Goal: Task Accomplishment & Management: Manage account settings

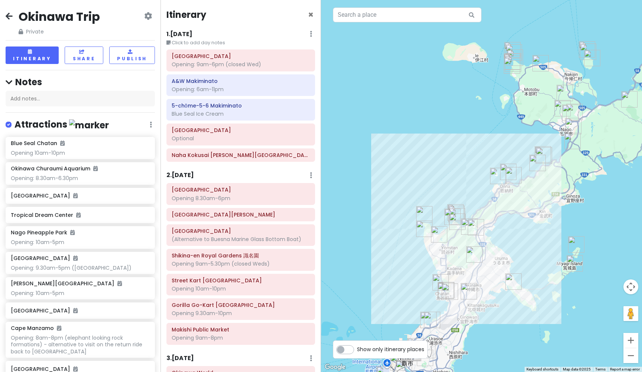
click at [190, 31] on h6 "1 . [DATE]" at bounding box center [179, 34] width 26 height 8
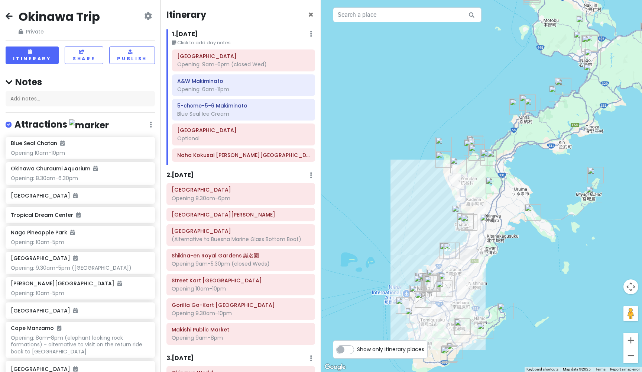
drag, startPoint x: 431, startPoint y: 155, endPoint x: 451, endPoint y: 85, distance: 72.5
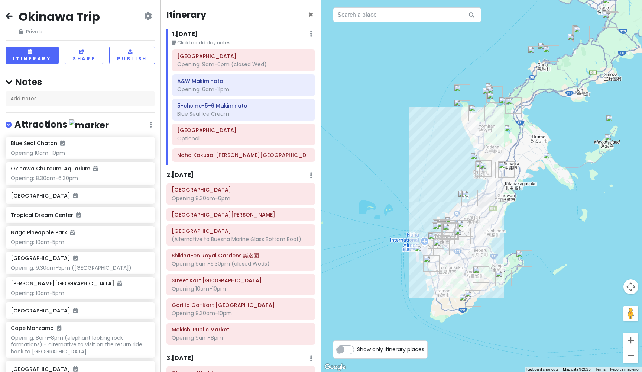
drag, startPoint x: 417, startPoint y: 125, endPoint x: 438, endPoint y: 65, distance: 63.3
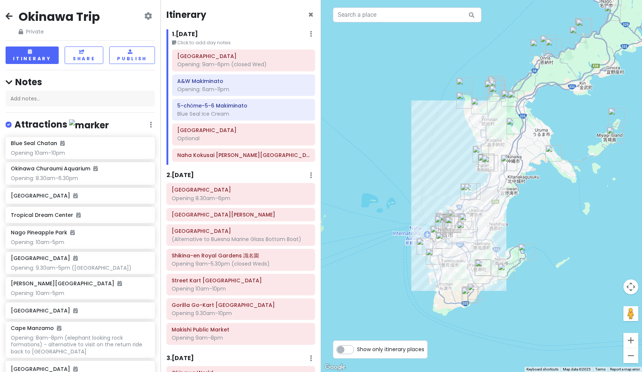
click at [188, 173] on h6 "2 . [DATE]" at bounding box center [180, 175] width 28 height 8
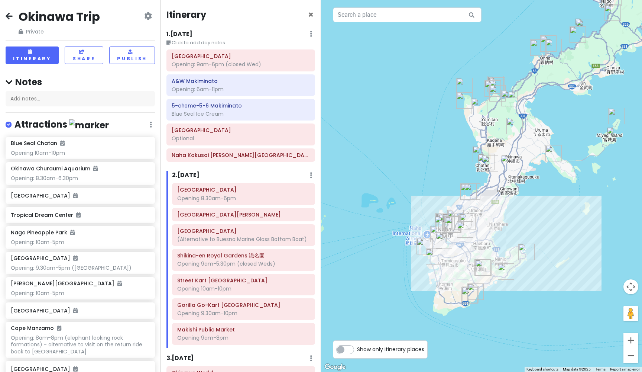
click at [185, 32] on h6 "1 . [DATE]" at bounding box center [179, 34] width 26 height 8
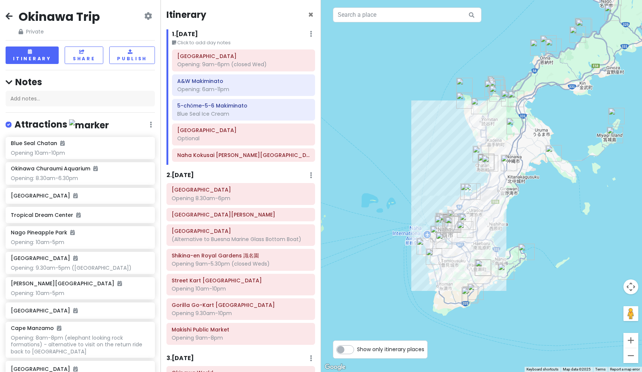
click at [194, 172] on h6 "2 . [DATE]" at bounding box center [180, 175] width 28 height 8
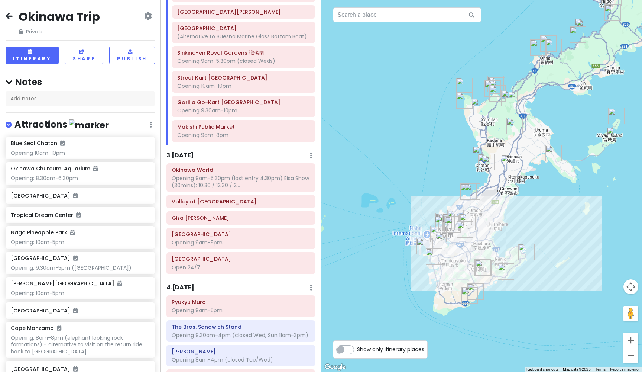
scroll to position [205, 0]
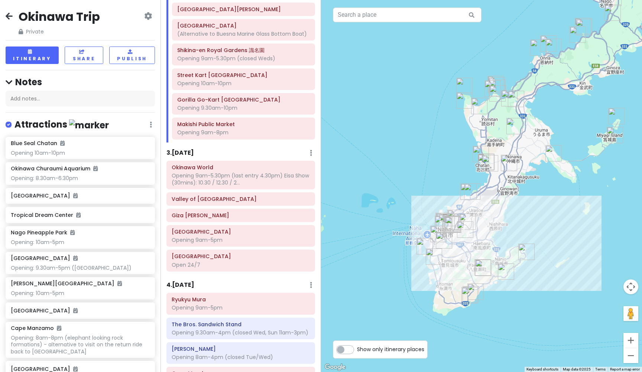
click at [190, 149] on h6 "3 . [DATE]" at bounding box center [180, 153] width 28 height 8
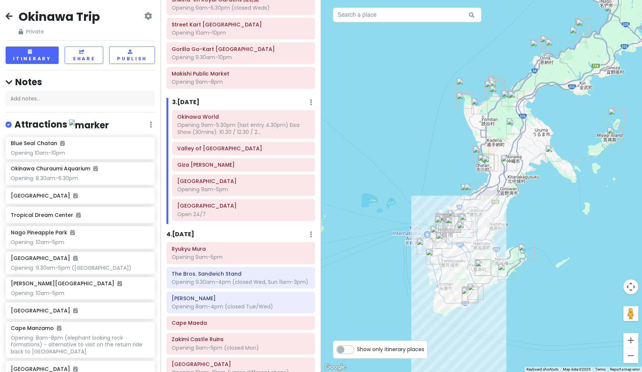
scroll to position [266, 0]
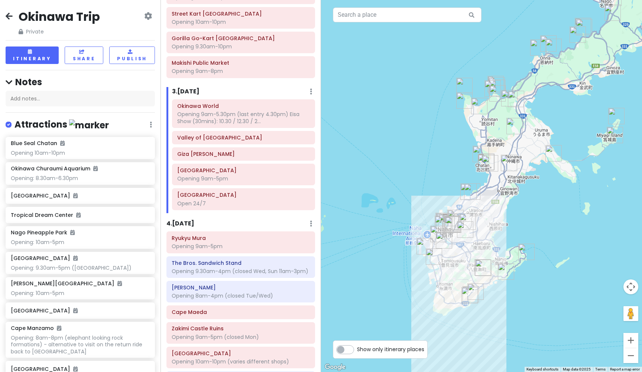
click at [187, 220] on h6 "4 . [DATE]" at bounding box center [180, 224] width 28 height 8
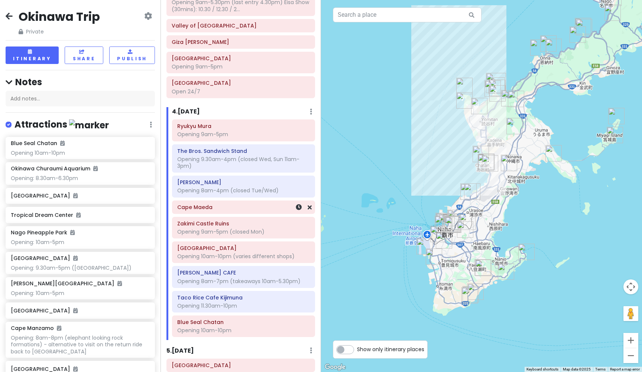
scroll to position [382, 0]
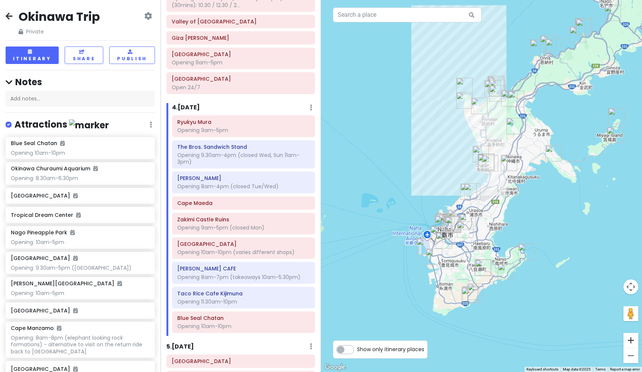
click at [632, 337] on button "Zoom in" at bounding box center [631, 340] width 15 height 15
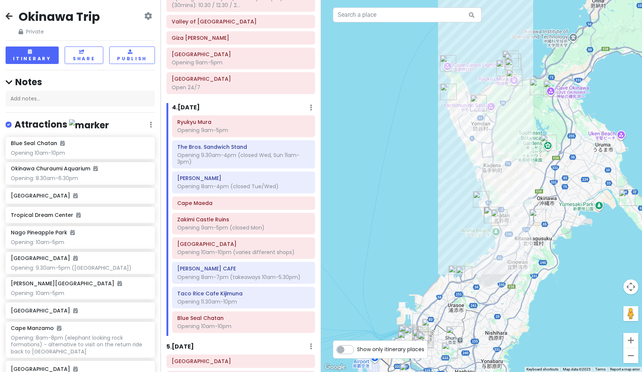
drag, startPoint x: 411, startPoint y: 119, endPoint x: 413, endPoint y: 189, distance: 69.5
click at [632, 340] on button "Zoom in" at bounding box center [631, 340] width 15 height 15
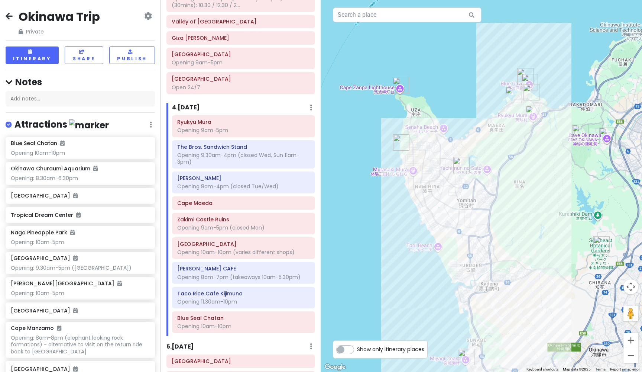
drag, startPoint x: 380, startPoint y: 132, endPoint x: 367, endPoint y: 269, distance: 137.7
click at [524, 71] on img "Cape Maeda" at bounding box center [525, 76] width 16 height 16
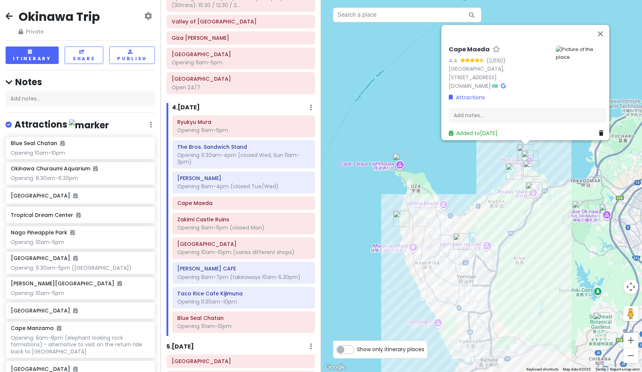
click at [400, 216] on img "BANTA CAFE" at bounding box center [401, 218] width 16 height 16
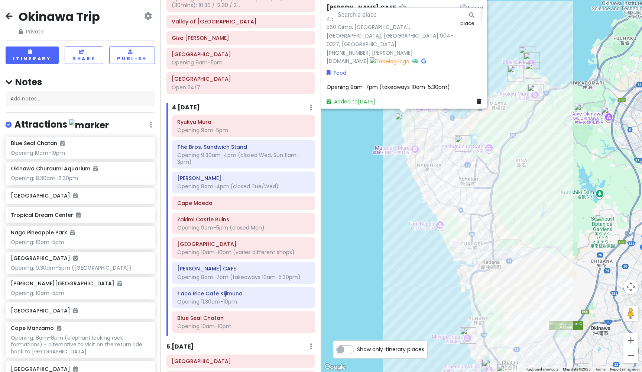
drag, startPoint x: 397, startPoint y: 274, endPoint x: 369, endPoint y: 176, distance: 101.9
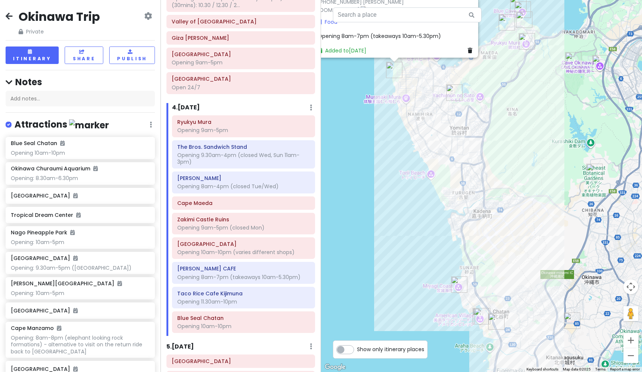
drag, startPoint x: 361, startPoint y: 195, endPoint x: 352, endPoint y: 143, distance: 52.8
click at [635, 342] on button "Zoom in" at bounding box center [631, 340] width 15 height 15
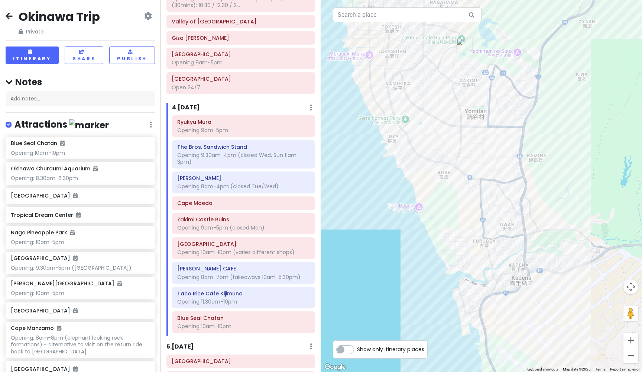
drag, startPoint x: 529, startPoint y: 264, endPoint x: 567, endPoint y: 303, distance: 54.7
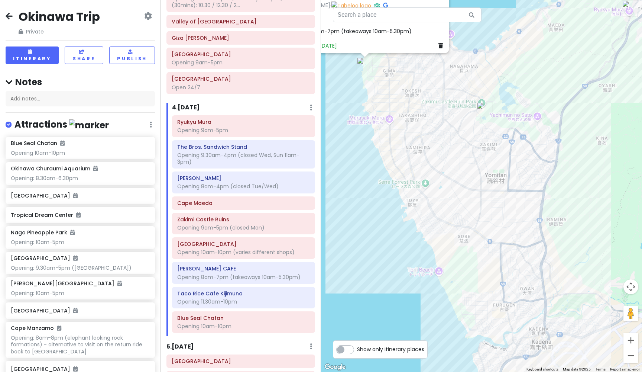
drag, startPoint x: 538, startPoint y: 200, endPoint x: 558, endPoint y: 264, distance: 66.9
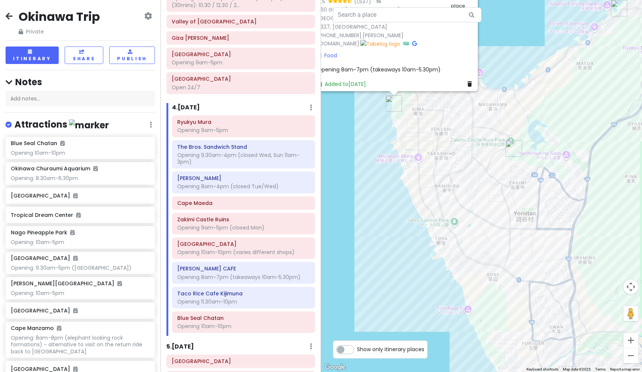
drag, startPoint x: 362, startPoint y: 143, endPoint x: 393, endPoint y: 182, distance: 50.6
click at [514, 150] on img "Zakimi Castle Ruins" at bounding box center [515, 150] width 16 height 16
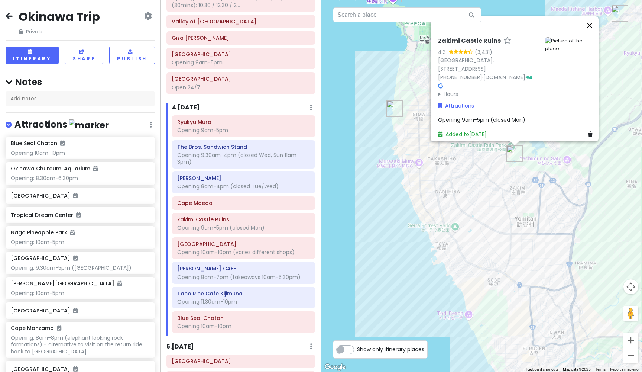
click at [594, 32] on button "Close" at bounding box center [590, 25] width 18 height 18
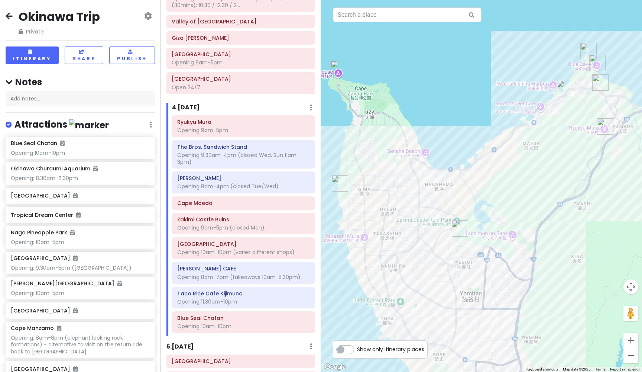
drag, startPoint x: 536, startPoint y: 42, endPoint x: 481, endPoint y: 117, distance: 93.6
click at [600, 84] on img "The Bros. Sandwich Stand" at bounding box center [600, 82] width 16 height 16
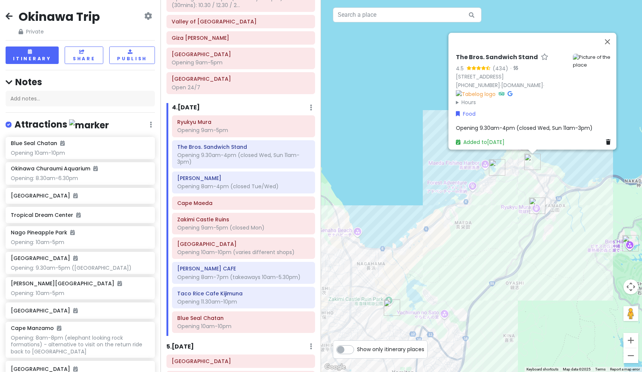
click at [496, 168] on img "Maeda Breeze" at bounding box center [497, 167] width 16 height 16
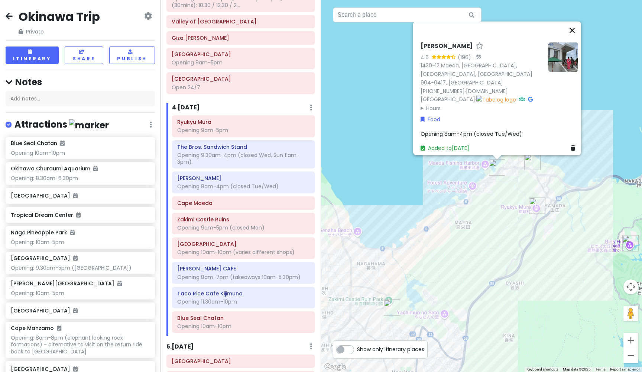
click at [578, 39] on button "Close" at bounding box center [572, 31] width 18 height 18
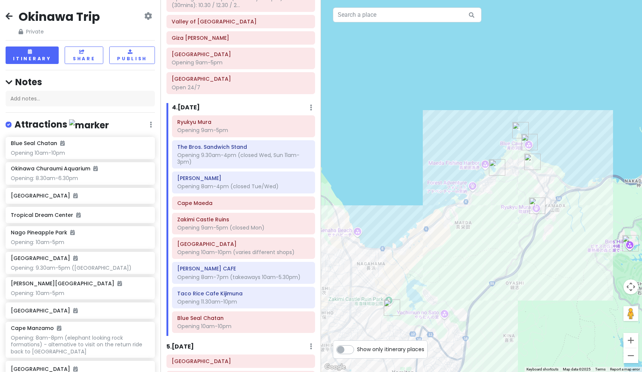
click at [521, 134] on img "Cape Maeda" at bounding box center [520, 130] width 16 height 16
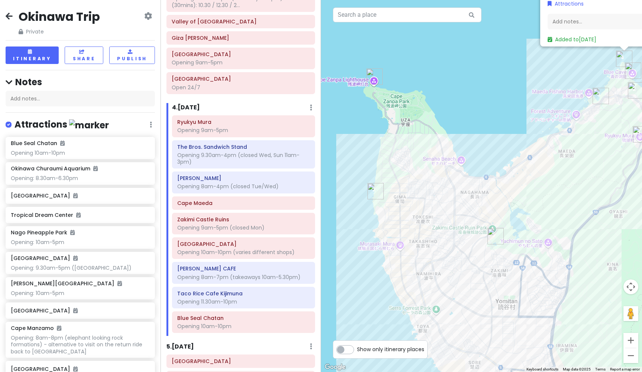
drag, startPoint x: 386, startPoint y: 208, endPoint x: 492, endPoint y: 113, distance: 141.3
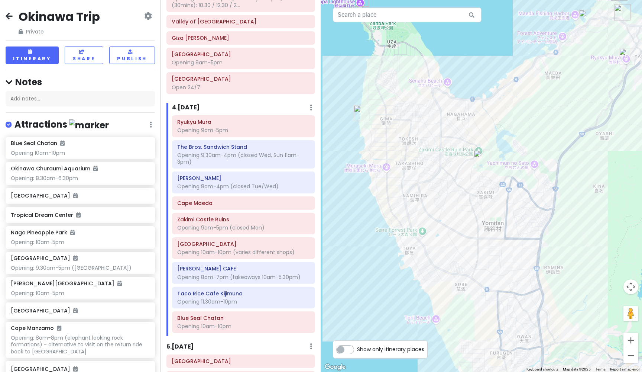
drag, startPoint x: 431, startPoint y: 138, endPoint x: 418, endPoint y: 58, distance: 80.3
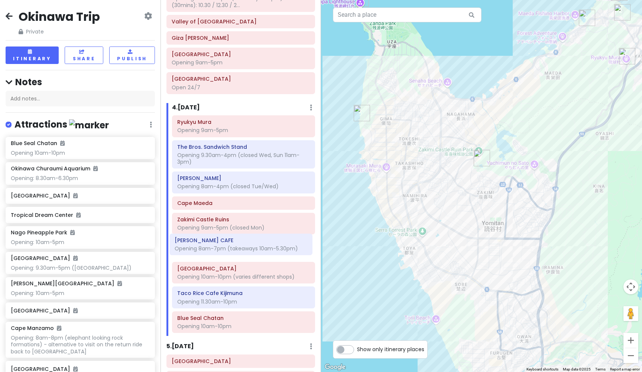
drag, startPoint x: 211, startPoint y: 272, endPoint x: 208, endPoint y: 248, distance: 24.3
click at [208, 248] on div "[GEOGRAPHIC_DATA] Opening 9am-5pm The Bros. Sandwich Stand Opening 9.30am-4pm (…" at bounding box center [243, 225] width 154 height 220
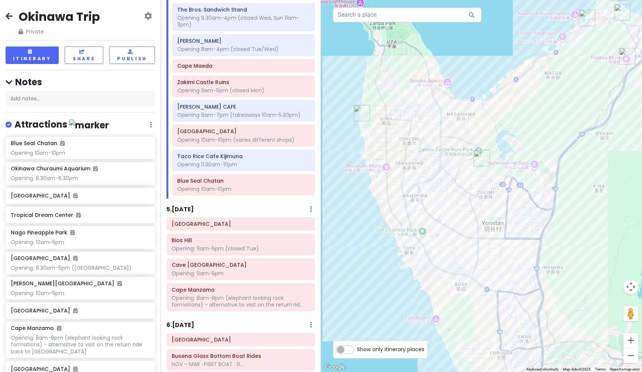
scroll to position [527, 0]
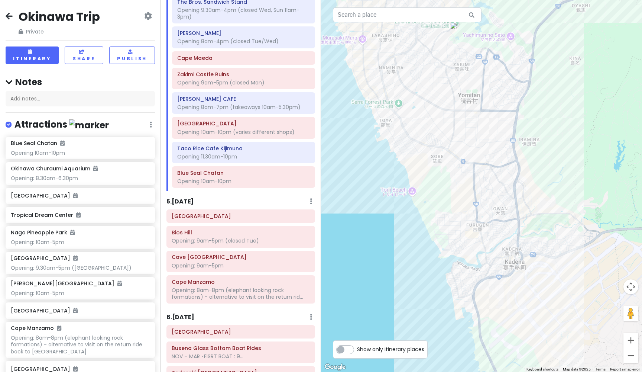
drag, startPoint x: 572, startPoint y: 232, endPoint x: 548, endPoint y: 103, distance: 130.8
click at [631, 354] on button "Zoom out" at bounding box center [631, 355] width 15 height 15
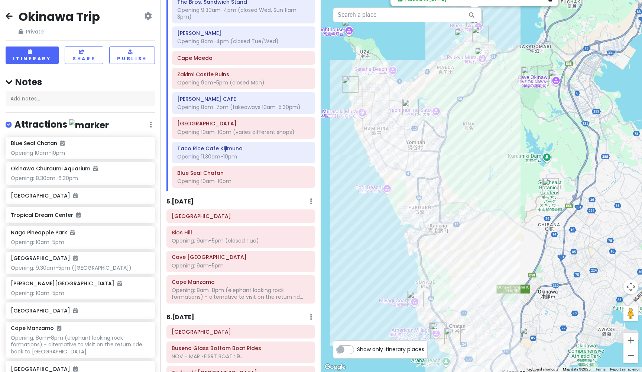
drag, startPoint x: 503, startPoint y: 255, endPoint x: 443, endPoint y: 258, distance: 60.3
click at [183, 198] on h6 "5 . [DATE]" at bounding box center [180, 202] width 28 height 8
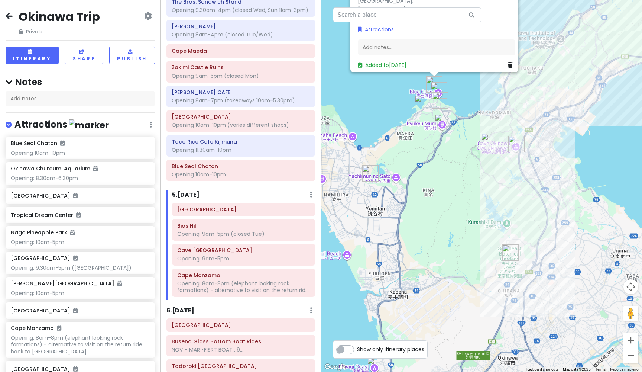
drag, startPoint x: 483, startPoint y: 168, endPoint x: 443, endPoint y: 235, distance: 78.8
click at [633, 360] on button "Zoom out" at bounding box center [631, 355] width 15 height 15
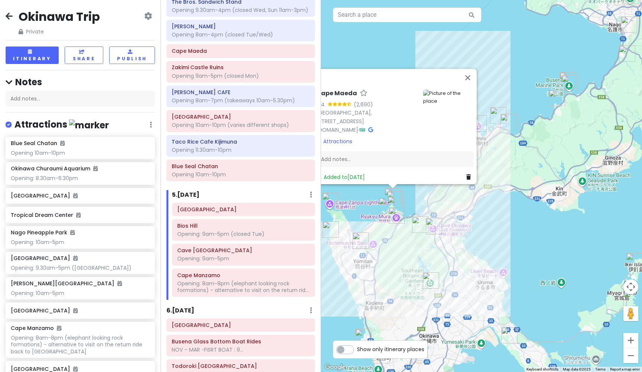
drag, startPoint x: 591, startPoint y: 181, endPoint x: 524, endPoint y: 246, distance: 93.3
click at [472, 73] on button "Close" at bounding box center [468, 78] width 18 height 18
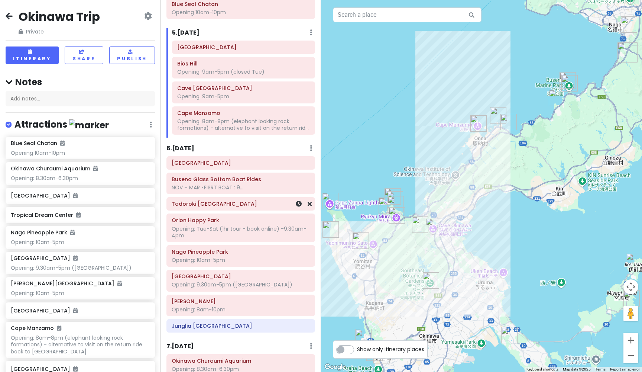
scroll to position [690, 0]
click at [186, 144] on h6 "6 . [DATE]" at bounding box center [180, 148] width 28 height 8
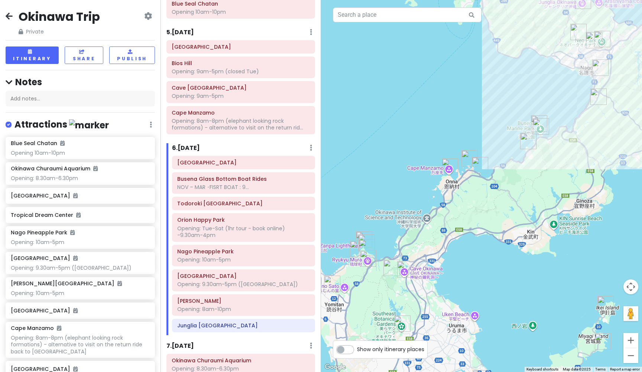
drag, startPoint x: 495, startPoint y: 82, endPoint x: 463, endPoint y: 130, distance: 57.6
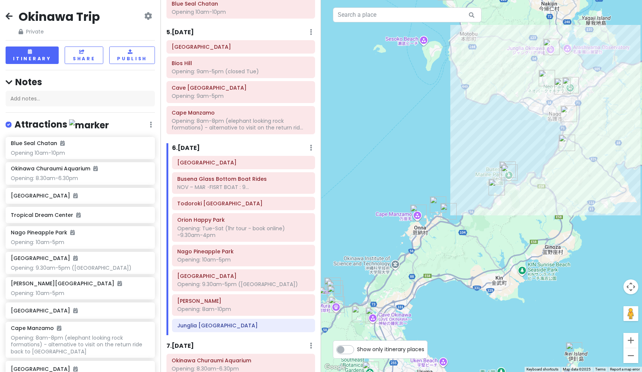
drag, startPoint x: 507, startPoint y: 119, endPoint x: 478, endPoint y: 161, distance: 51.2
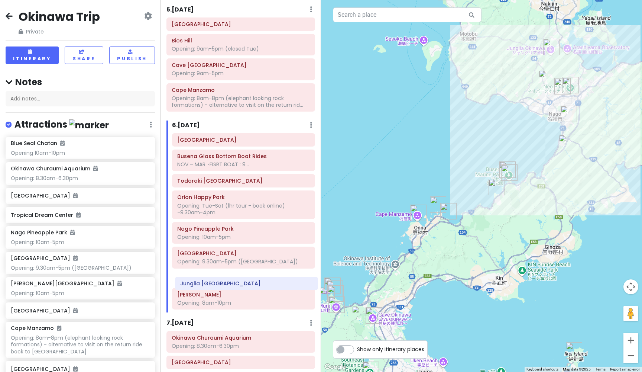
scroll to position [714, 0]
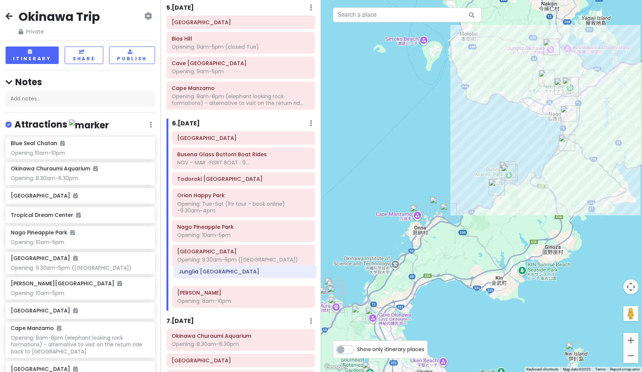
drag, startPoint x: 188, startPoint y: 321, endPoint x: 190, endPoint y: 274, distance: 47.6
click at [190, 274] on div "Busena Marine Park Busena Glass Bottom Boat Rides NOV – MAR ･FISRT BOAT : 9... …" at bounding box center [243, 220] width 154 height 179
click at [237, 273] on h6 "Junglia [GEOGRAPHIC_DATA]" at bounding box center [243, 276] width 133 height 7
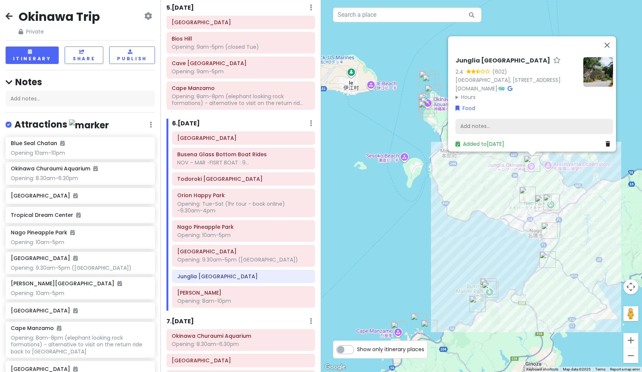
click at [493, 120] on div "Add notes..." at bounding box center [535, 127] width 158 height 16
click at [490, 120] on div "Add notes..." at bounding box center [535, 127] width 158 height 16
click at [485, 122] on div "Add notes..." at bounding box center [535, 127] width 158 height 16
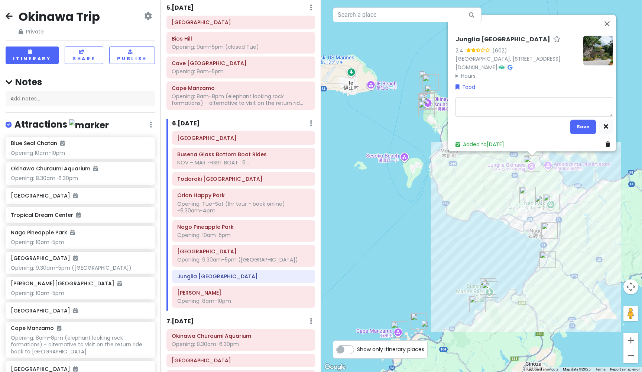
type textarea "x"
type textarea "O"
type textarea "x"
type textarea "Op"
type textarea "x"
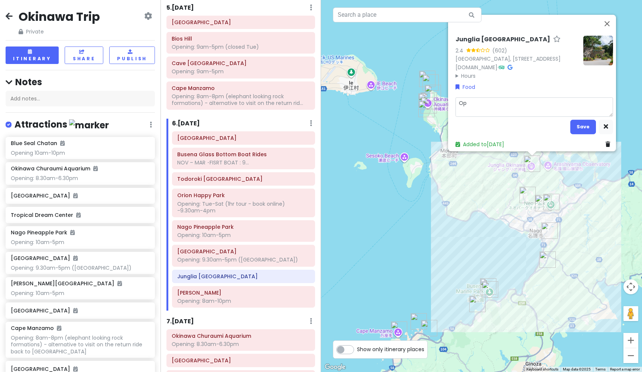
type textarea "Opt"
type textarea "x"
type textarea "Opti"
type textarea "x"
type textarea "Optio"
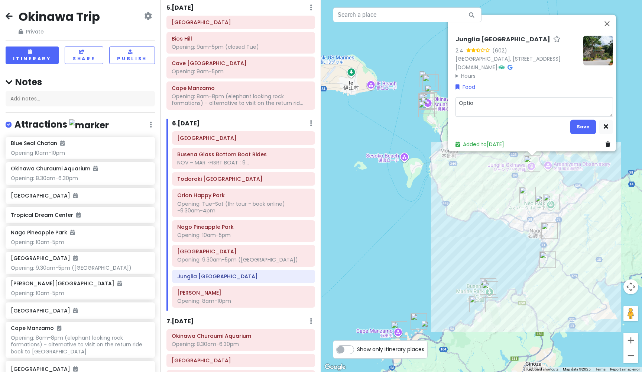
type textarea "x"
type textarea "Option"
type textarea "x"
type textarea "Optiona"
type textarea "x"
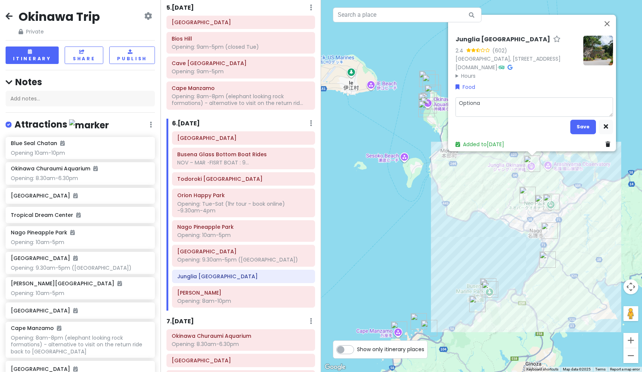
type textarea "Optional"
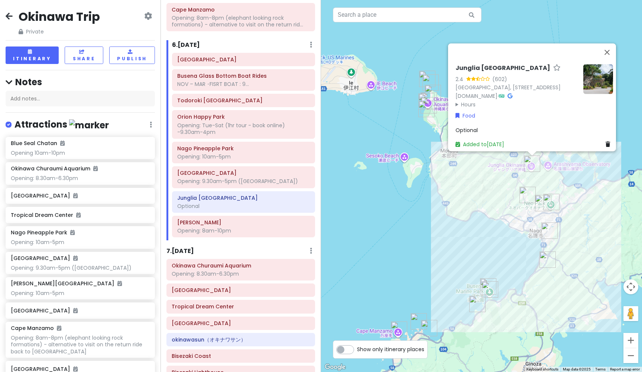
scroll to position [825, 0]
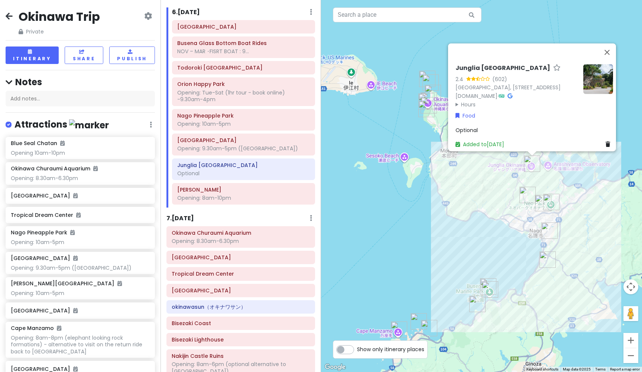
click at [189, 214] on h6 "7 . [DATE]" at bounding box center [180, 218] width 28 height 8
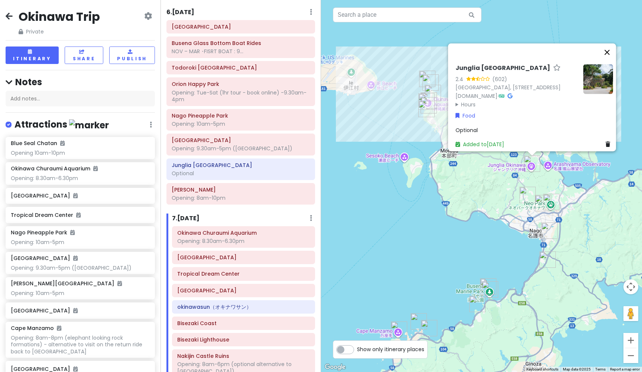
click at [612, 43] on button "Close" at bounding box center [607, 52] width 18 height 18
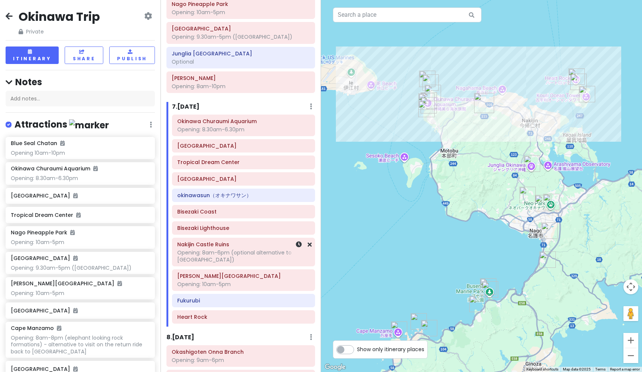
scroll to position [939, 0]
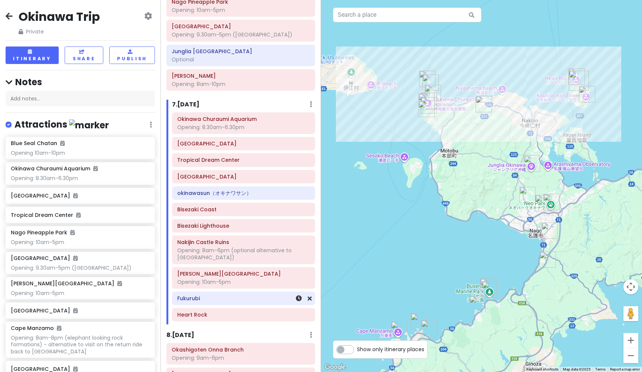
click at [191, 295] on h6 "Fukurubi" at bounding box center [243, 298] width 133 height 7
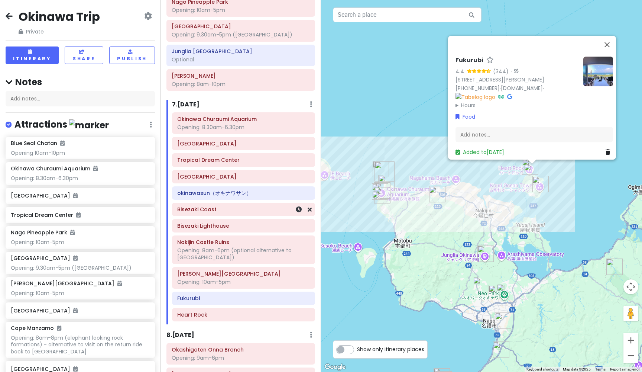
click at [239, 206] on h6 "Bisezaki Coast" at bounding box center [243, 209] width 133 height 7
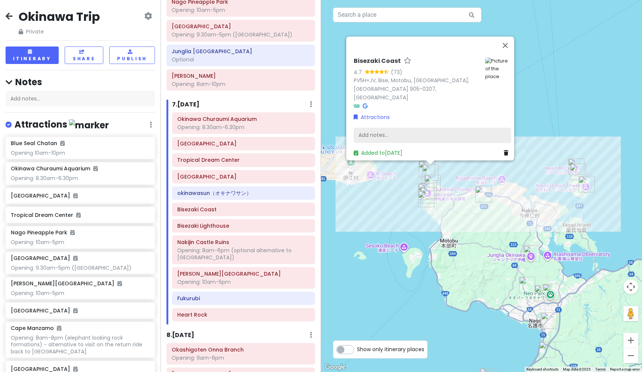
click at [392, 129] on div "Add notes..." at bounding box center [433, 135] width 158 height 16
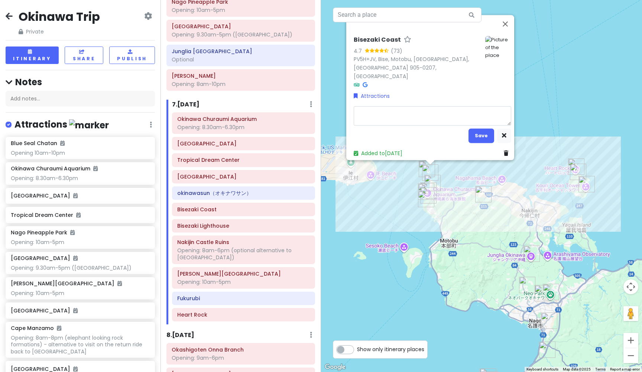
type textarea "x"
type textarea "O"
type textarea "x"
type textarea "Op"
type textarea "x"
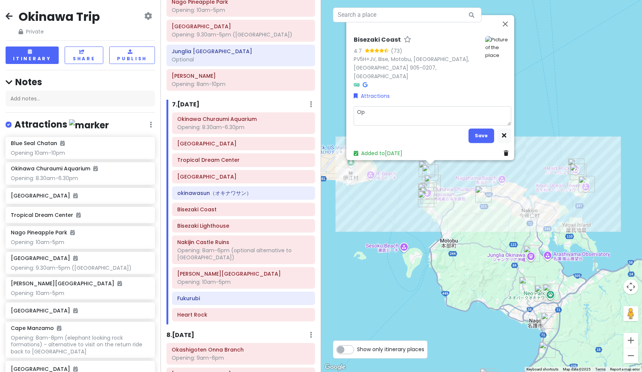
type textarea "Opt"
type textarea "x"
type textarea "Opti"
type textarea "x"
type textarea "Optio"
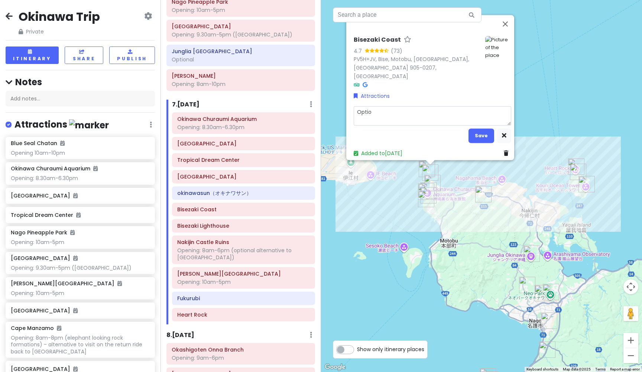
type textarea "x"
type textarea "Option"
type textarea "x"
type textarea "Optiona"
type textarea "x"
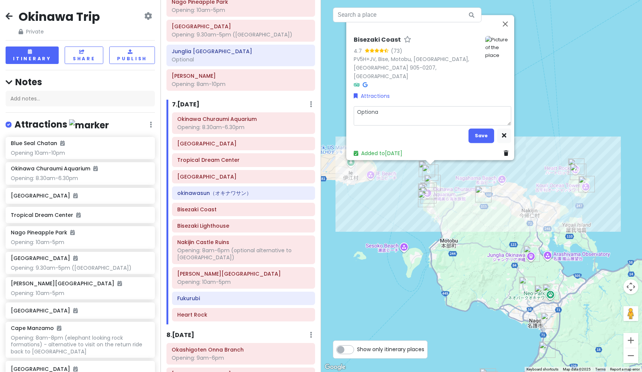
type textarea "Optional"
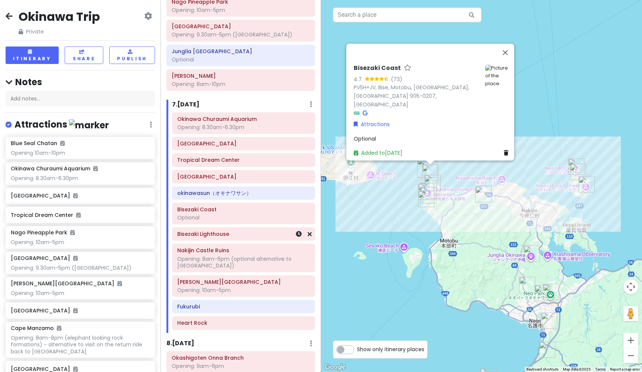
click at [237, 230] on h6 "Bisezaki Lighthouse" at bounding box center [243, 233] width 133 height 7
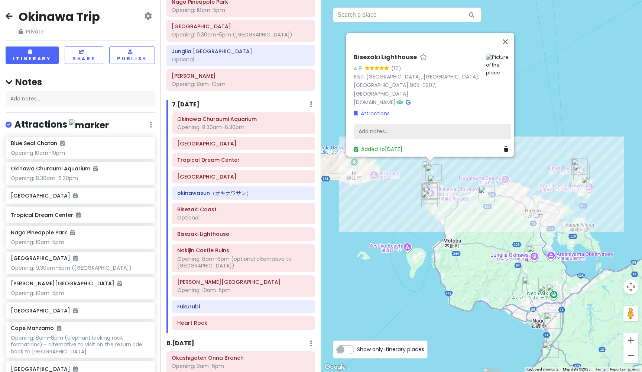
click at [368, 124] on div "Add notes..." at bounding box center [433, 132] width 158 height 16
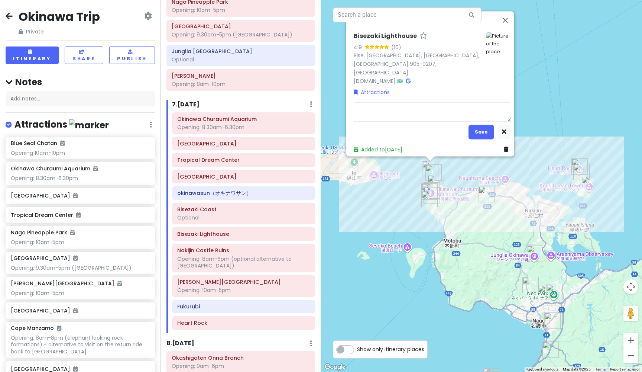
type textarea "x"
type textarea "O"
type textarea "x"
type textarea "Op"
type textarea "x"
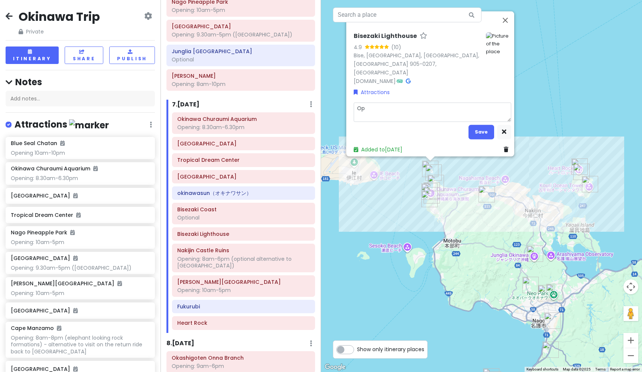
type textarea "Opt"
type textarea "x"
type textarea "Opti"
type textarea "x"
type textarea "Optio"
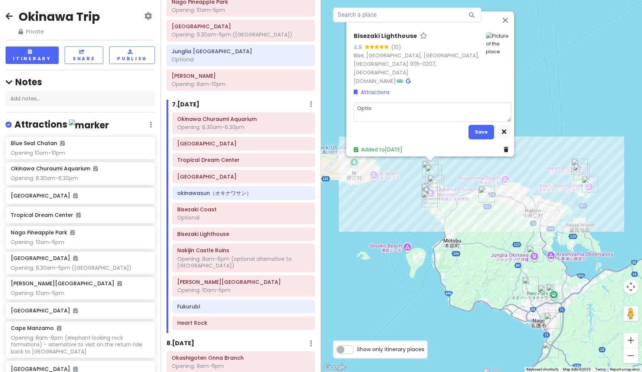
type textarea "x"
type textarea "Option"
type textarea "x"
type textarea "Optiona"
type textarea "x"
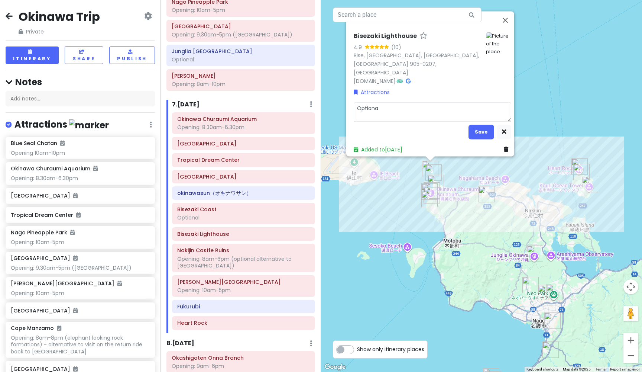
type textarea "Optiona;"
type textarea "x"
type textarea "Optiona"
type textarea "x"
type textarea "Optional"
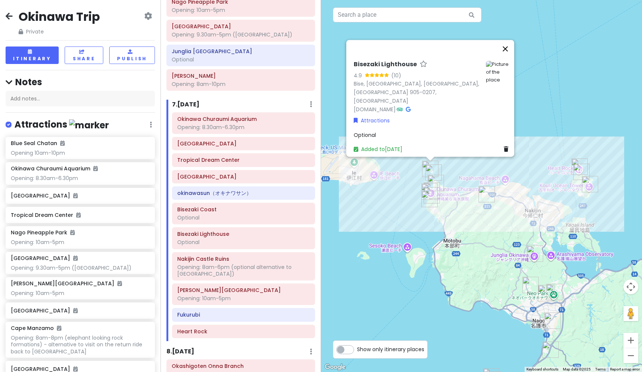
click at [511, 56] on button "Close" at bounding box center [505, 49] width 18 height 18
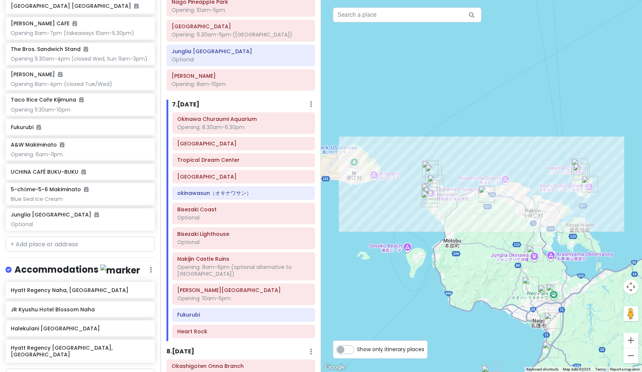
scroll to position [0, 0]
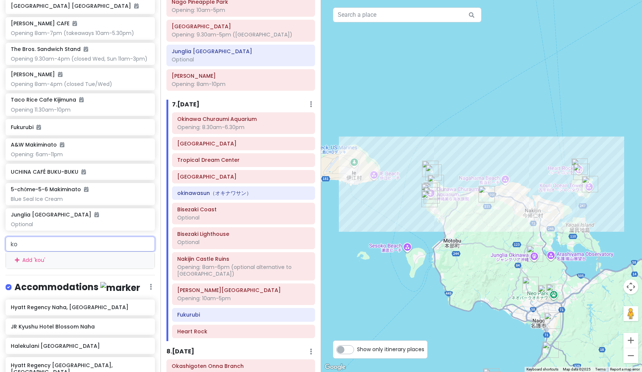
type input "k"
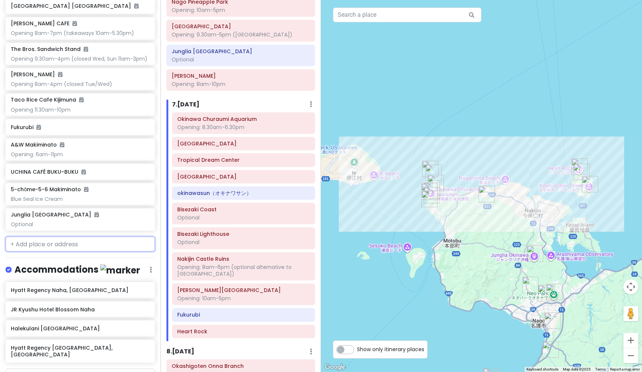
click at [22, 236] on input "text" at bounding box center [80, 243] width 149 height 15
paste input "[STREET_ADDRESS][PERSON_NAME]"
type input "[STREET_ADDRESS][PERSON_NAME]"
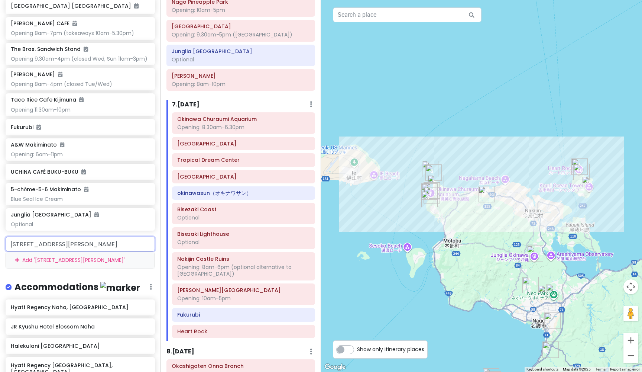
click at [45, 252] on div "Add ' 436-1 [GEOGRAPHIC_DATA], [GEOGRAPHIC_DATA], [GEOGRAPHIC_DATA], [GEOGRAPHI…" at bounding box center [80, 260] width 149 height 17
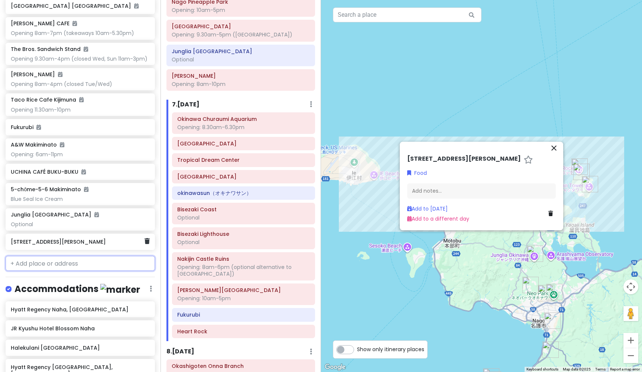
click at [42, 238] on h6 "[STREET_ADDRESS][PERSON_NAME]" at bounding box center [77, 241] width 133 height 7
click at [553, 143] on icon "close" at bounding box center [554, 147] width 9 height 9
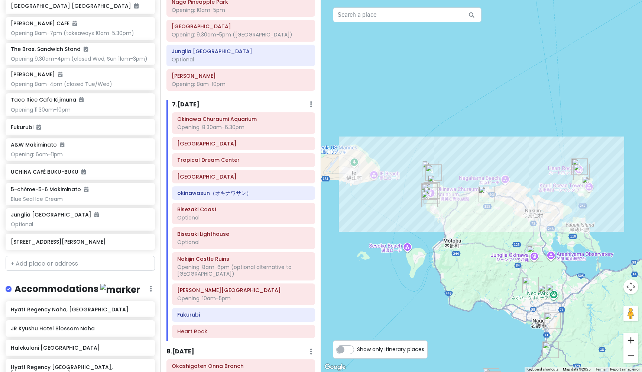
click at [636, 340] on button "Zoom in" at bounding box center [631, 340] width 15 height 15
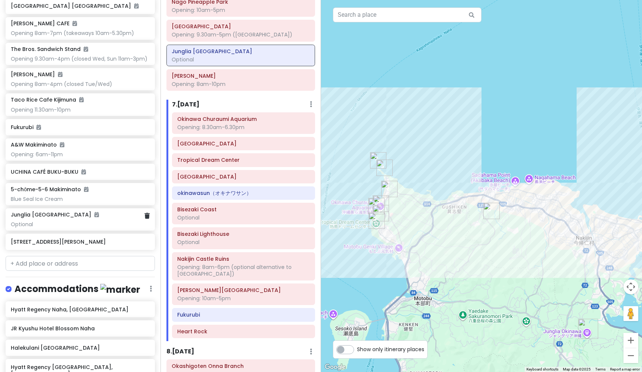
click at [37, 211] on h6 "Junglia [GEOGRAPHIC_DATA]" at bounding box center [55, 214] width 88 height 7
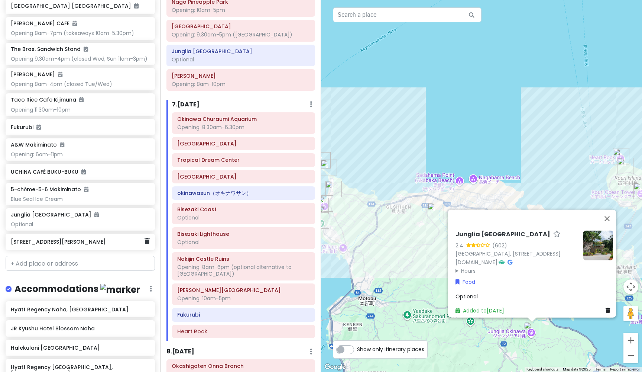
click at [39, 238] on h6 "[STREET_ADDRESS][PERSON_NAME]" at bounding box center [77, 241] width 133 height 7
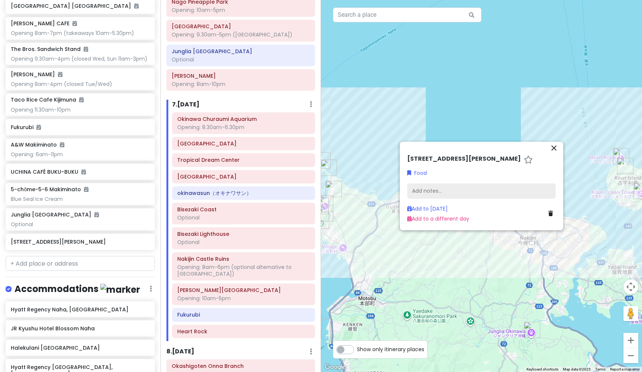
click at [468, 193] on div "Add notes..." at bounding box center [481, 191] width 149 height 16
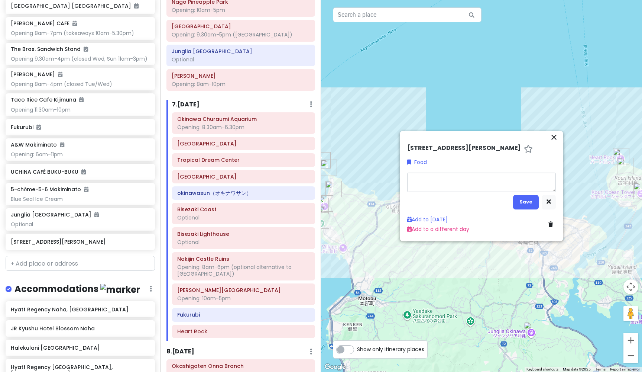
type textarea "x"
type textarea "K"
type textarea "x"
type textarea "Ko"
type textarea "x"
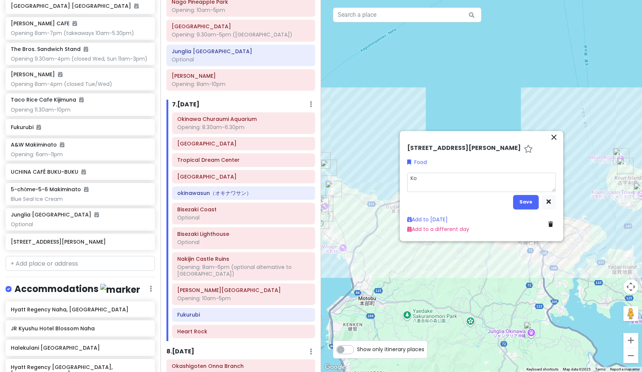
type textarea "Kou"
type textarea "x"
type textarea "[PERSON_NAME]"
type textarea "x"
type textarea "[PERSON_NAME]"
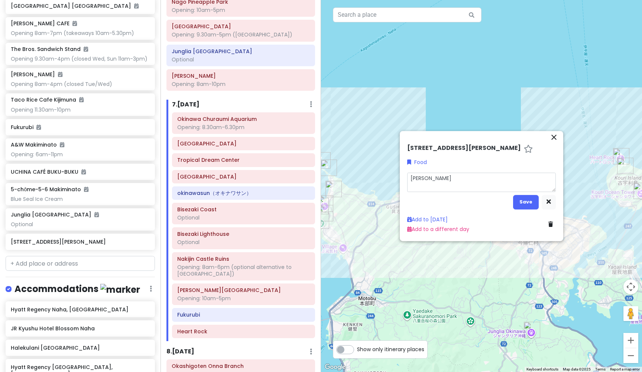
type textarea "x"
type textarea "[PERSON_NAME]"
type textarea "x"
type textarea "[PERSON_NAME] S"
type textarea "x"
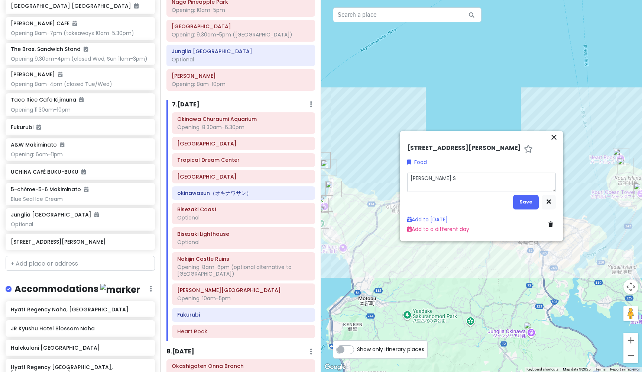
type textarea "[PERSON_NAME]"
type textarea "x"
type textarea "[PERSON_NAME] Shr"
type textarea "x"
type textarea "[PERSON_NAME]"
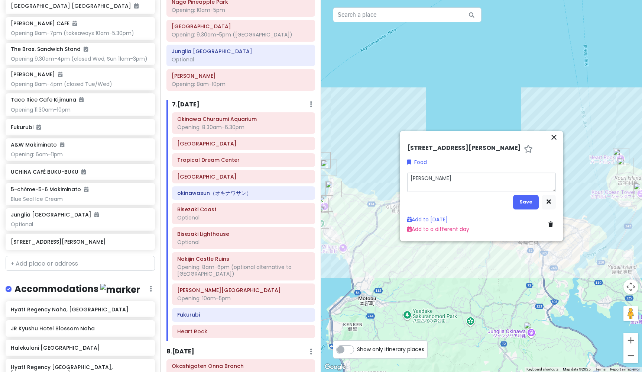
type textarea "x"
type textarea "[PERSON_NAME] Shrim"
type textarea "x"
type textarea "[PERSON_NAME] Shrimp"
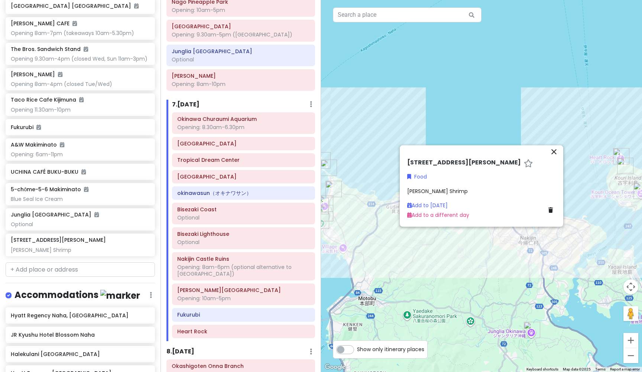
click at [556, 149] on icon "close" at bounding box center [554, 151] width 9 height 9
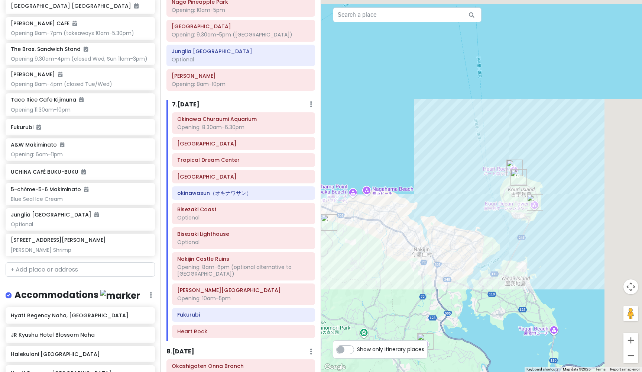
drag, startPoint x: 560, startPoint y: 156, endPoint x: 400, endPoint y: 169, distance: 161.1
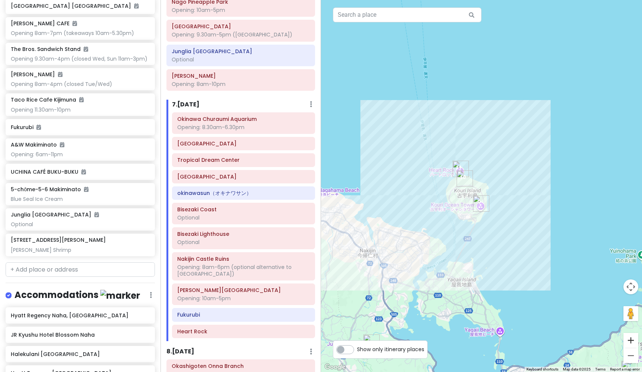
click at [634, 343] on button "Zoom in" at bounding box center [631, 340] width 15 height 15
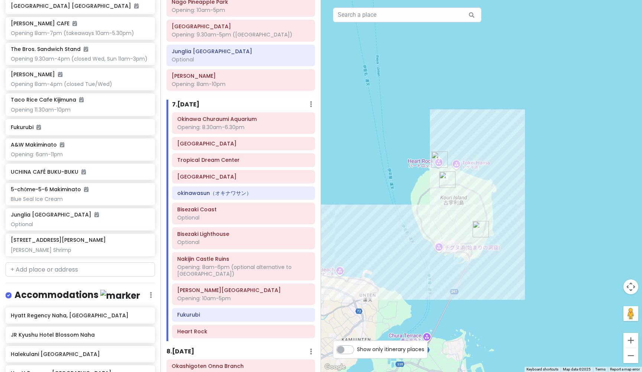
click at [634, 343] on button "Zoom in" at bounding box center [631, 340] width 15 height 15
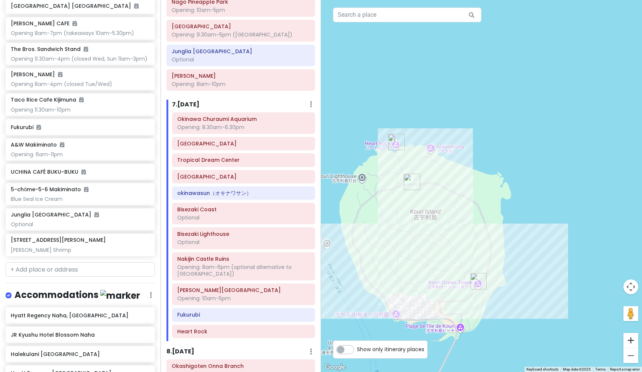
click at [633, 337] on button "Zoom in" at bounding box center [631, 340] width 15 height 15
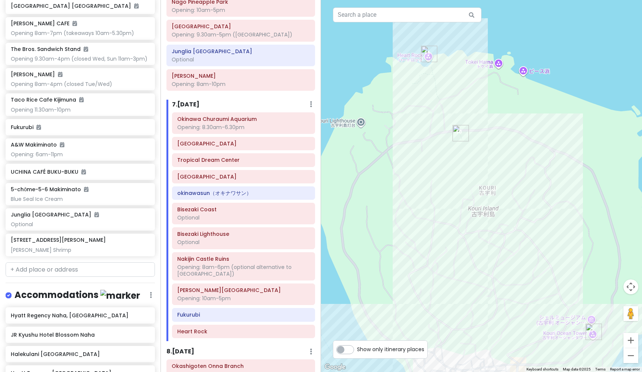
drag, startPoint x: 463, startPoint y: 212, endPoint x: 582, endPoint y: 159, distance: 130.3
click at [486, 68] on div at bounding box center [481, 186] width 321 height 372
click at [491, 62] on div at bounding box center [481, 186] width 321 height 372
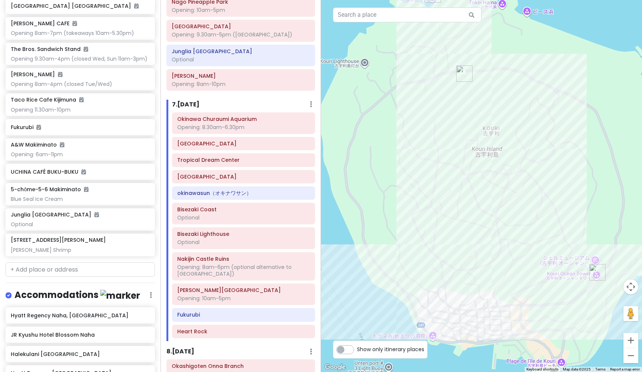
drag, startPoint x: 407, startPoint y: 141, endPoint x: 412, endPoint y: 81, distance: 60.0
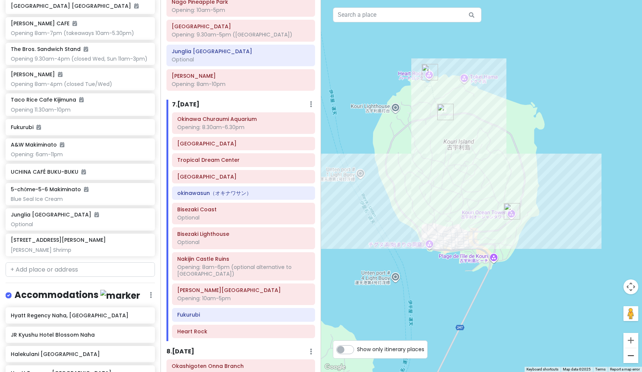
click at [634, 356] on button "Zoom out" at bounding box center [631, 355] width 15 height 15
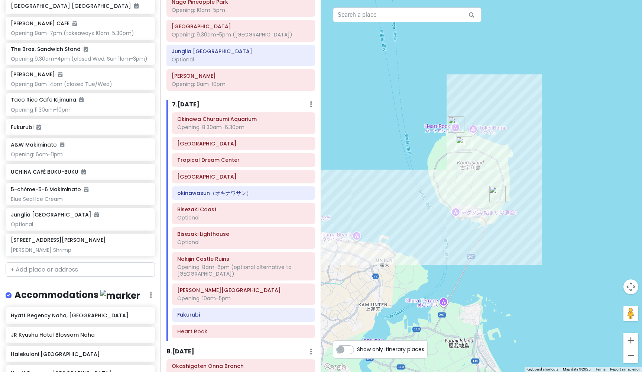
click at [634, 356] on button "Zoom out" at bounding box center [631, 355] width 15 height 15
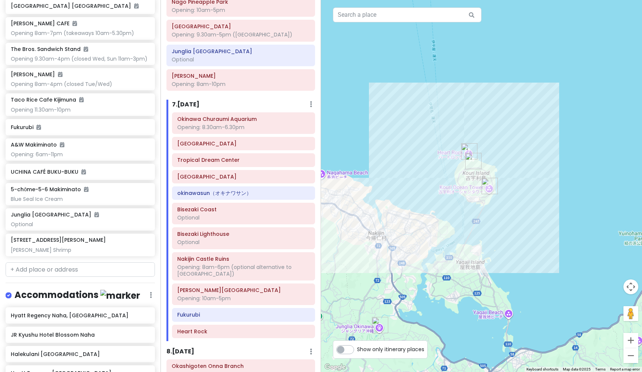
click at [634, 356] on button "Zoom out" at bounding box center [631, 355] width 15 height 15
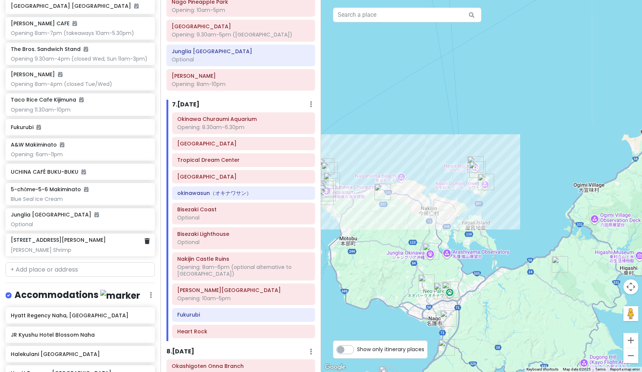
click at [63, 236] on div "436-1 [PERSON_NAME], [GEOGRAPHIC_DATA], [GEOGRAPHIC_DATA], [GEOGRAPHIC_DATA] [P…" at bounding box center [80, 244] width 139 height 16
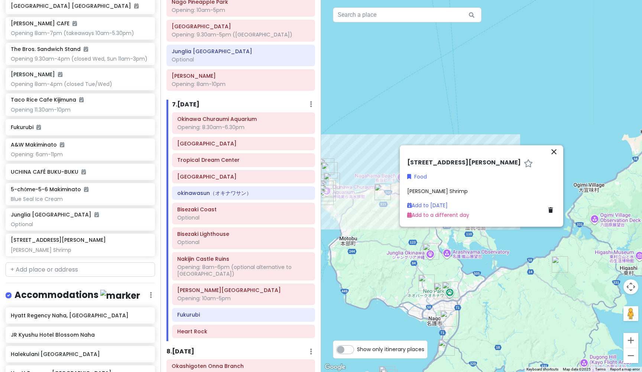
click at [448, 193] on div "[PERSON_NAME] Shrimp" at bounding box center [481, 191] width 149 height 8
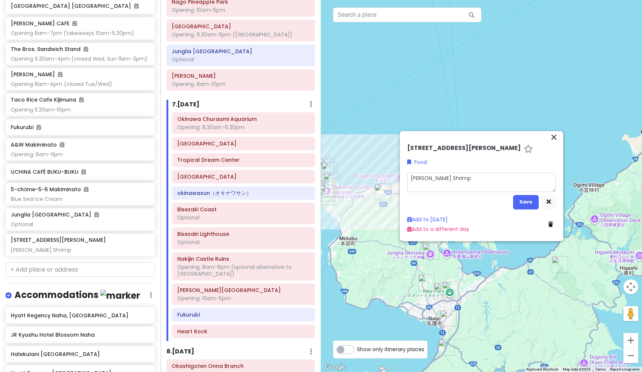
click at [445, 191] on textarea "[PERSON_NAME] Shrimp" at bounding box center [481, 181] width 149 height 19
type textarea "x"
type textarea "[PERSON_NAME] Shrimp"
type textarea "x"
type textarea "[PERSON_NAME] Shrimp O"
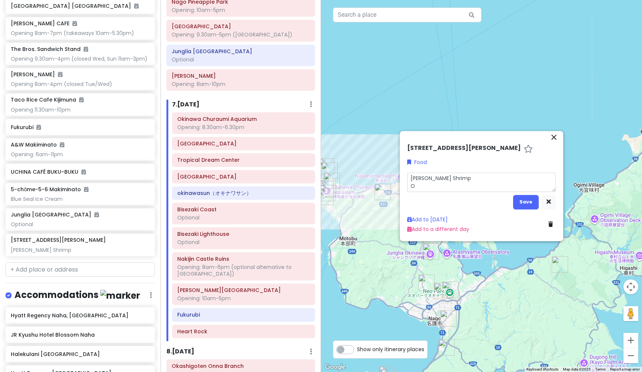
type textarea "x"
type textarea "[PERSON_NAME] Shrimp Op"
type textarea "x"
type textarea "[PERSON_NAME] Shrimp Ope"
type textarea "x"
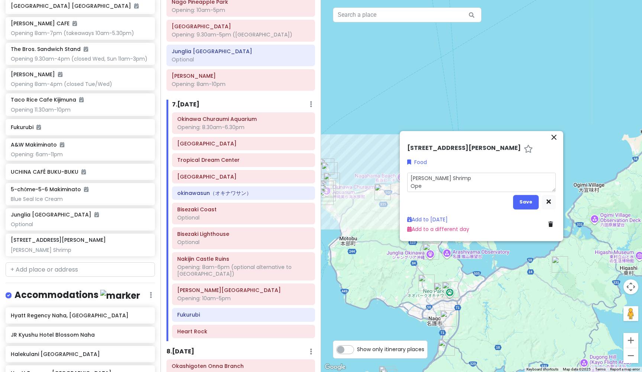
type textarea "[PERSON_NAME] Shrimp Open"
type textarea "x"
type textarea "[PERSON_NAME] Shrimp Openi"
type textarea "x"
type textarea "[PERSON_NAME] Shrimp Openin"
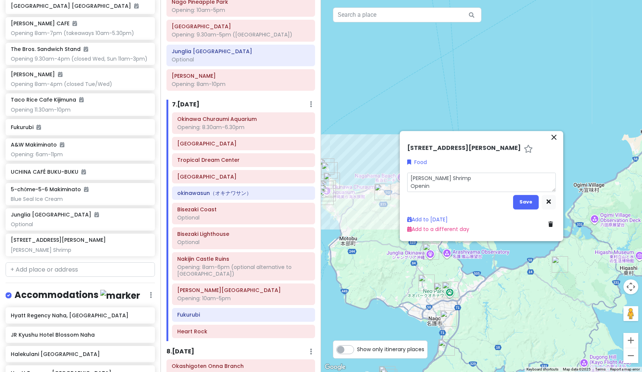
type textarea "x"
type textarea "[PERSON_NAME] Shrimp Opening"
type textarea "x"
type textarea "[PERSON_NAME] Shrimp Opening"
type textarea "x"
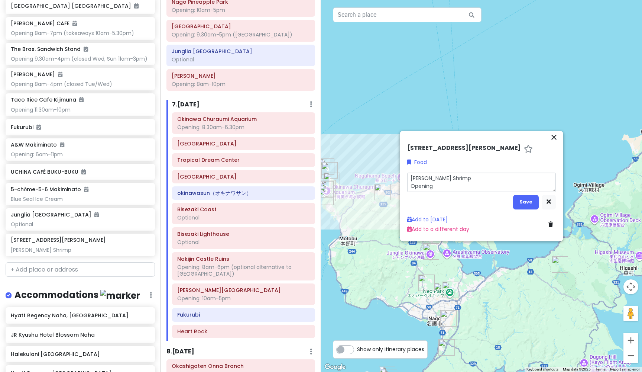
type textarea "[PERSON_NAME] Shrimp Opening"
type textarea "x"
type textarea "[PERSON_NAME] Shrimp Opening:"
type textarea "x"
type textarea "[PERSON_NAME] Shrimp Opening:"
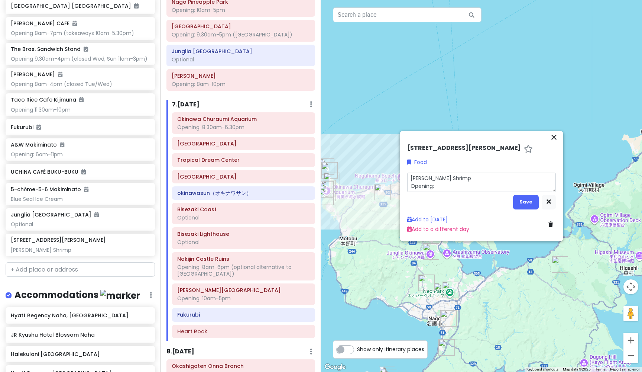
type textarea "x"
type textarea "[PERSON_NAME] Shrimp Opening: 1"
type textarea "x"
type textarea "[PERSON_NAME] Shrimp Opening: 11"
type textarea "x"
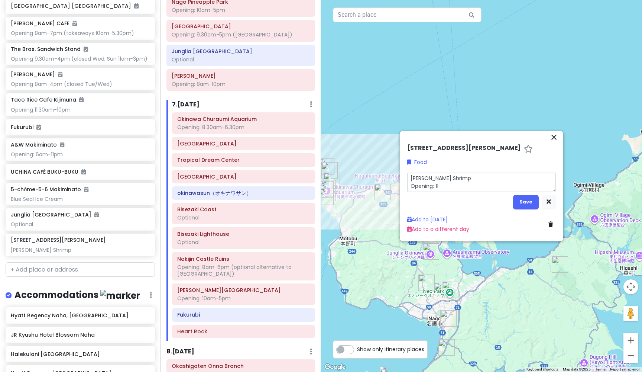
type textarea "[PERSON_NAME] Shrimp Opening: 11a"
type textarea "x"
type textarea "[PERSON_NAME] Shrimp Opening: 11am"
type textarea "x"
type textarea "[PERSON_NAME] Shrimp Opening: 11am"
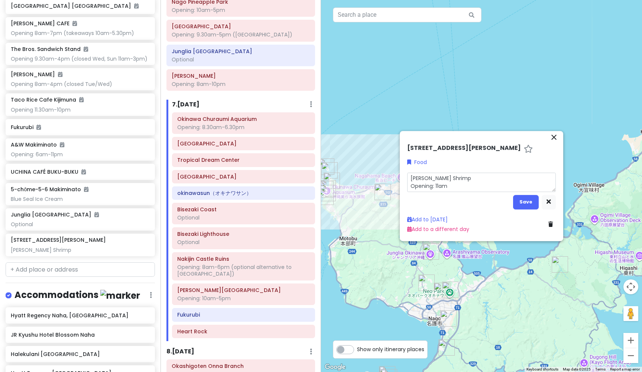
type textarea "x"
type textarea "[PERSON_NAME] Shrimp Opening: 11am"
type textarea "x"
type textarea "[PERSON_NAME] Shrimp Opening: 11am-"
type textarea "x"
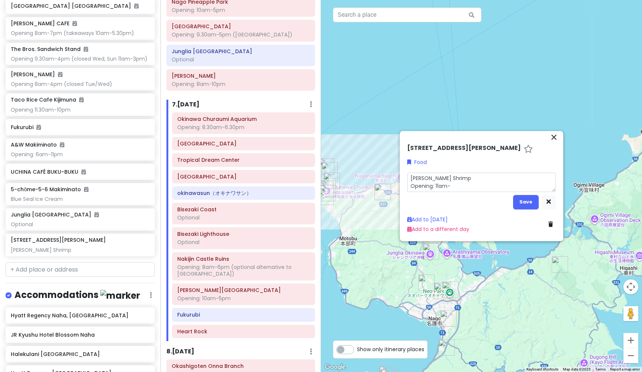
type textarea "[PERSON_NAME] Shrimp Opening: 11am-4"
type textarea "x"
type textarea "[PERSON_NAME] Shrimp Opening: 11am-4p"
type textarea "x"
type textarea "[PERSON_NAME][GEOGRAPHIC_DATA] Opening: 11am-4pm"
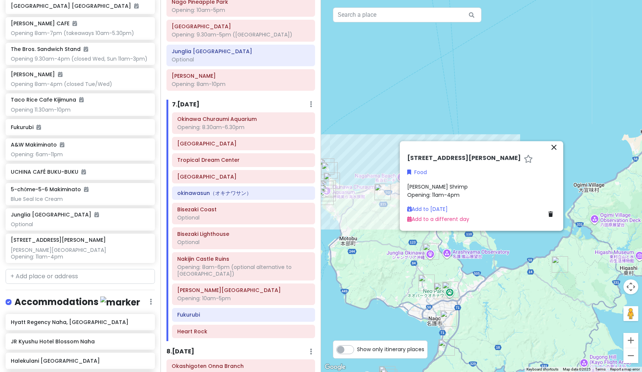
click at [555, 143] on icon "close" at bounding box center [554, 147] width 9 height 9
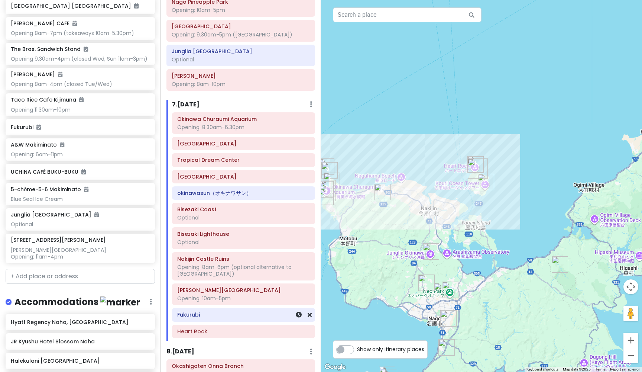
click at [213, 311] on h6 "Fukurubi" at bounding box center [243, 314] width 133 height 7
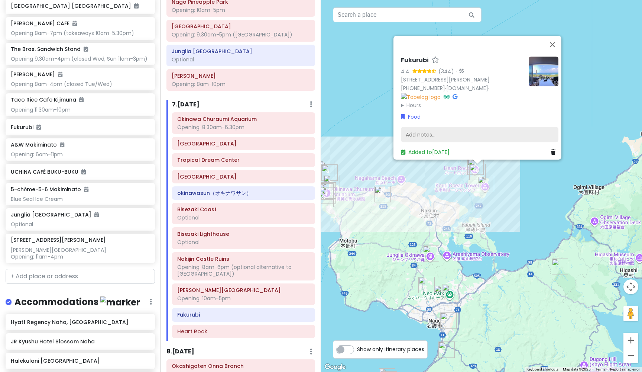
click at [439, 130] on div "Add notes..." at bounding box center [480, 135] width 158 height 16
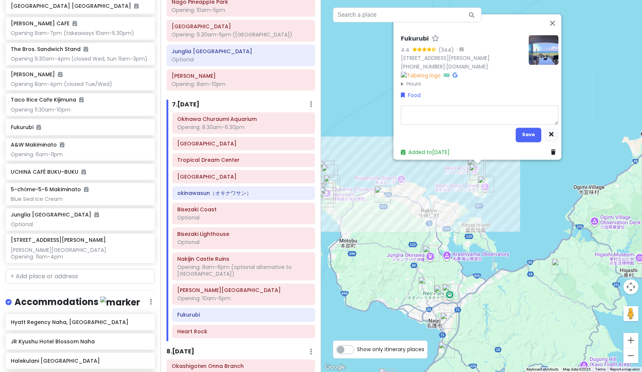
type textarea "x"
type textarea "O"
type textarea "x"
type textarea "Op"
type textarea "x"
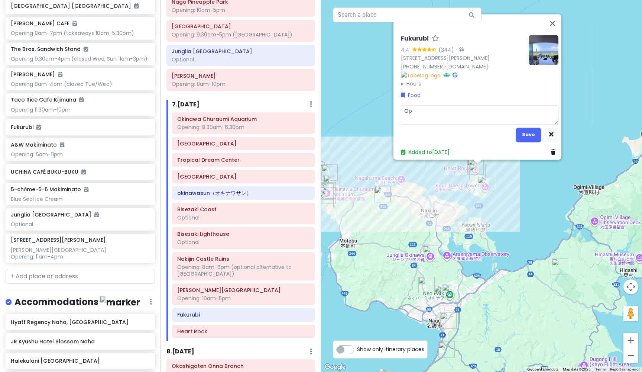
type textarea "Ope"
type textarea "x"
type textarea "Open"
type textarea "x"
type textarea "Openi"
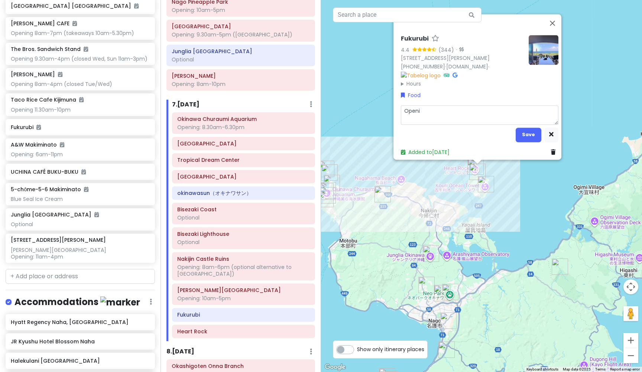
type textarea "x"
type textarea "Openin"
type textarea "x"
type textarea "Opening"
type textarea "x"
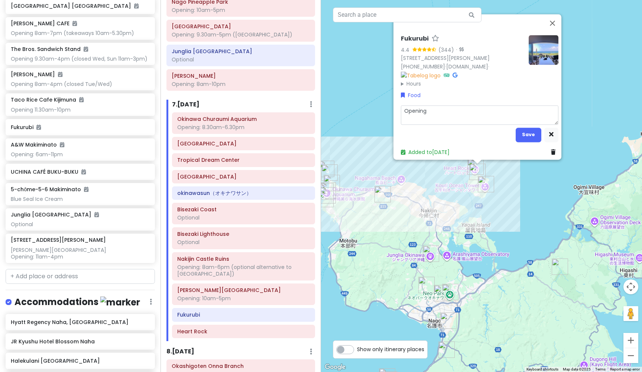
type textarea "Opening:"
type textarea "x"
type textarea "Opening:"
type textarea "x"
type textarea "Opening: 1"
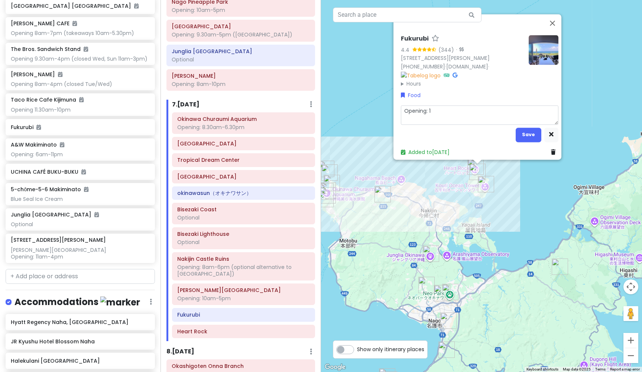
type textarea "x"
type textarea "Opening: 12"
type textarea "x"
type textarea "Opening: 12p"
type textarea "x"
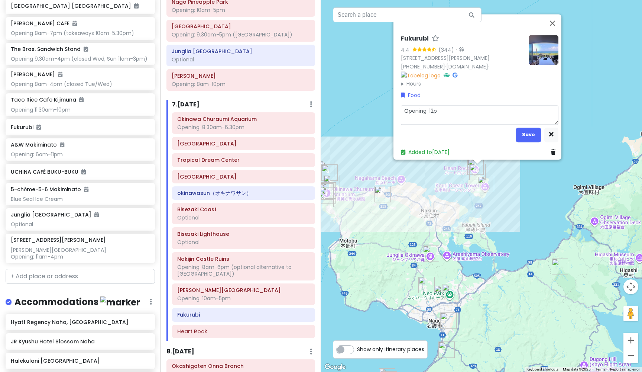
type textarea "Opening: 12pm"
type textarea "x"
type textarea "Opening: 12pm-"
type textarea "x"
type textarea "Opening: 12pm-7"
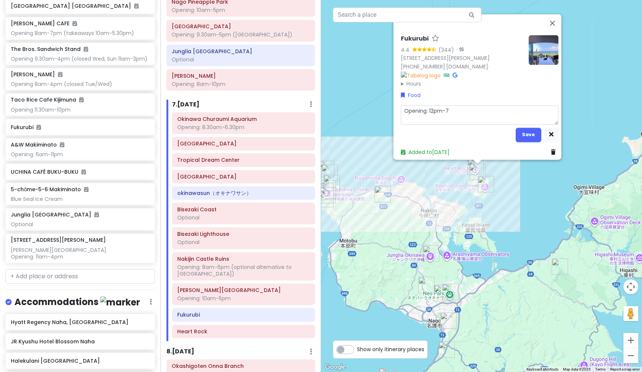
type textarea "x"
type textarea "Opening: 12pm-7p"
type textarea "x"
type textarea "Opening: 12pm-7pm"
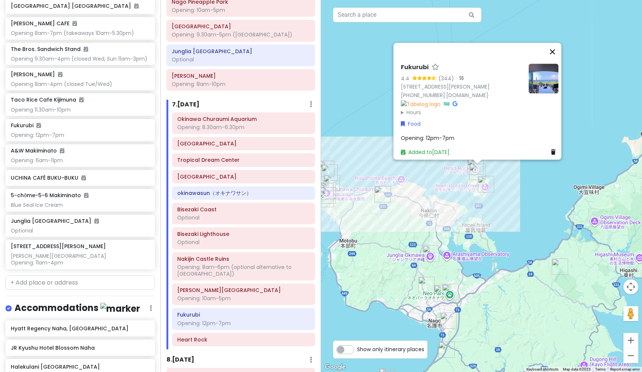
click at [558, 43] on button "Close" at bounding box center [553, 52] width 18 height 18
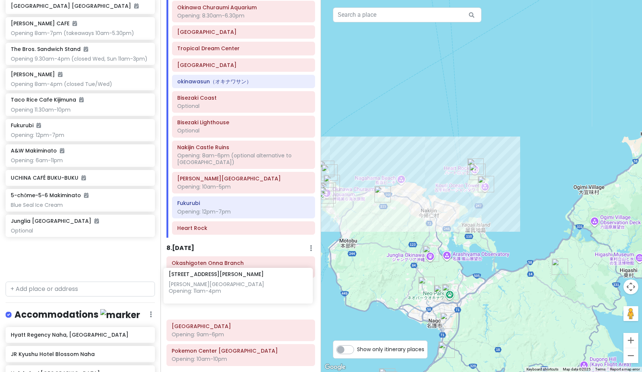
scroll to position [1051, 0]
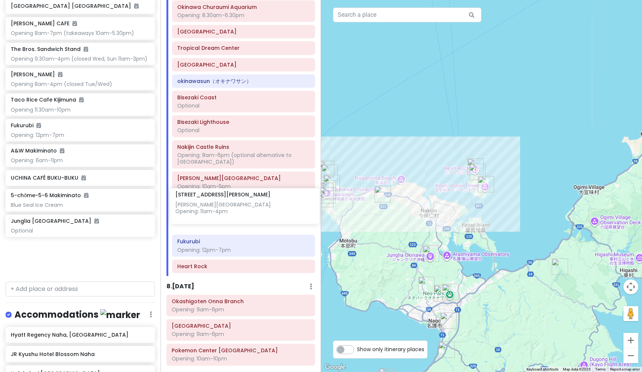
drag, startPoint x: 70, startPoint y: 223, endPoint x: 234, endPoint y: 202, distance: 166.0
click at [234, 202] on div "Okinawa Trip Private Change Dates Make a Copy Delete Trip Give Feedback 💡 Suppo…" at bounding box center [321, 186] width 642 height 372
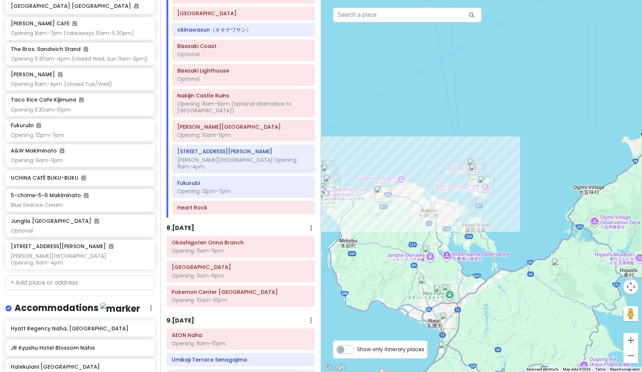
scroll to position [1136, 0]
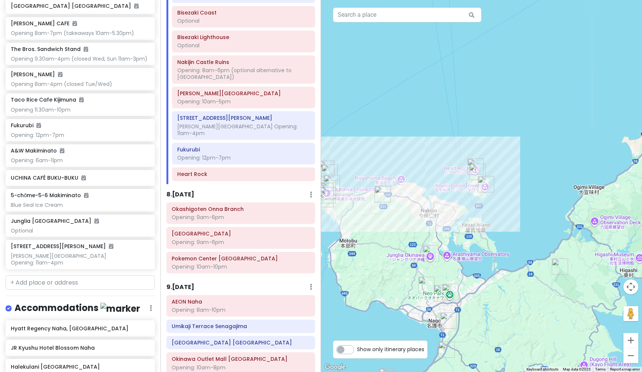
click at [185, 191] on h6 "8 . [DATE]" at bounding box center [180, 195] width 28 height 8
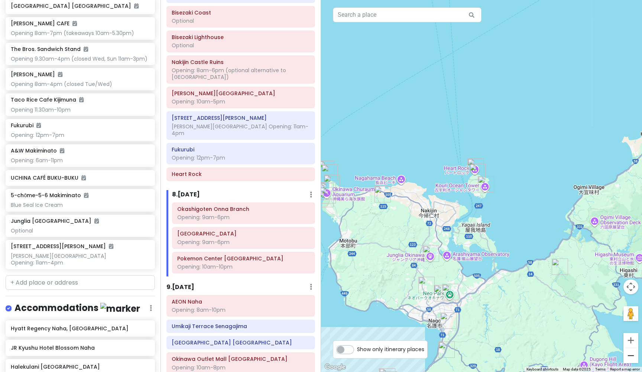
click at [630, 356] on button "Zoom out" at bounding box center [631, 355] width 15 height 15
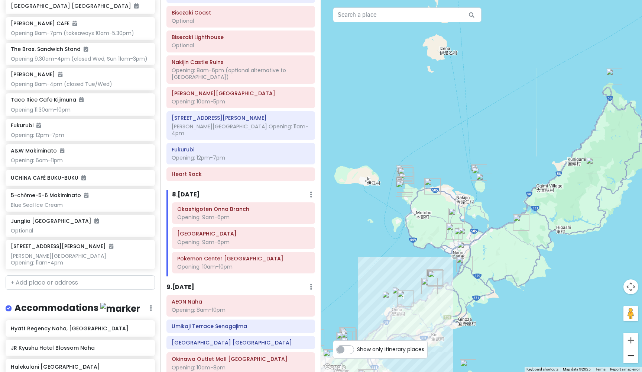
click at [630, 356] on button "Zoom out" at bounding box center [631, 355] width 15 height 15
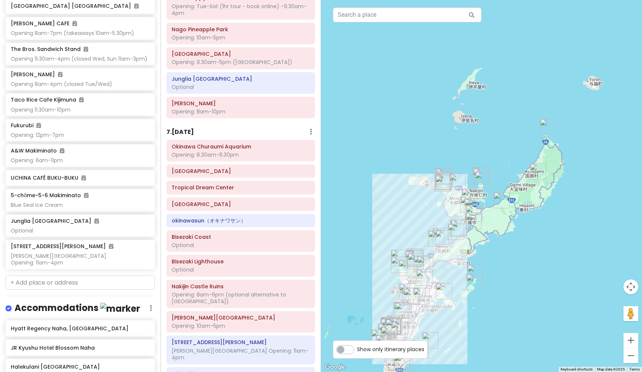
scroll to position [918, 0]
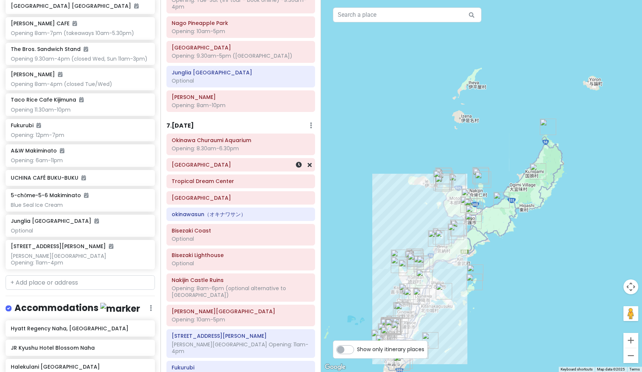
click at [242, 161] on h6 "[GEOGRAPHIC_DATA]" at bounding box center [241, 164] width 138 height 7
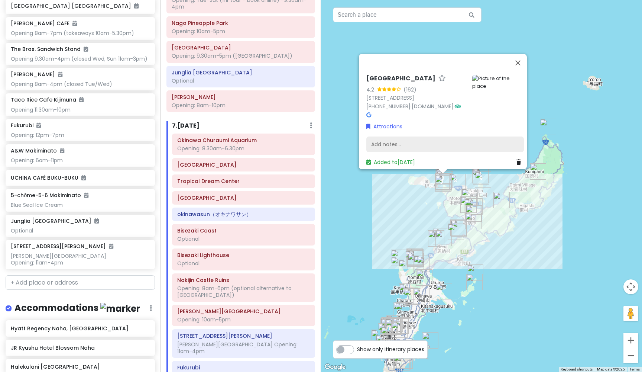
click at [408, 138] on div "Add notes..." at bounding box center [445, 144] width 158 height 16
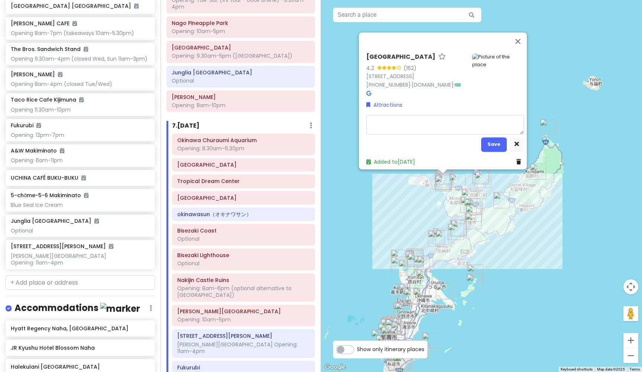
click at [384, 117] on textarea at bounding box center [445, 124] width 158 height 19
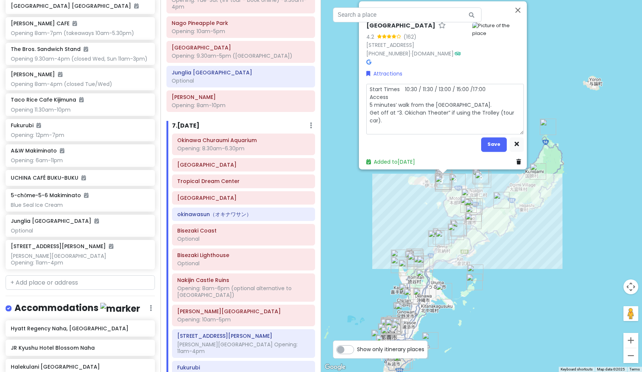
type textarea "x"
type textarea "Start Times　10:30 / 11:30 / 13:00 / 15:00 /17:00 Access 5 minutes’ walk from th…"
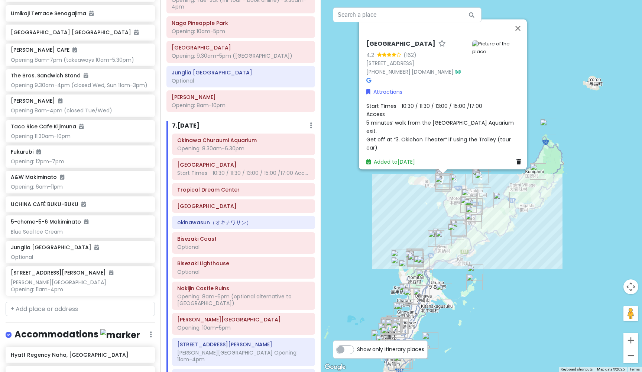
click at [436, 48] on h6 "[GEOGRAPHIC_DATA]" at bounding box center [400, 44] width 69 height 8
drag, startPoint x: 451, startPoint y: 56, endPoint x: 360, endPoint y: 57, distance: 91.4
click at [360, 57] on div "[GEOGRAPHIC_DATA] 4.2 (162) [STREET_ADDRESS] [PHONE_NUMBER] · [DOMAIN_NAME] · A…" at bounding box center [443, 91] width 168 height 155
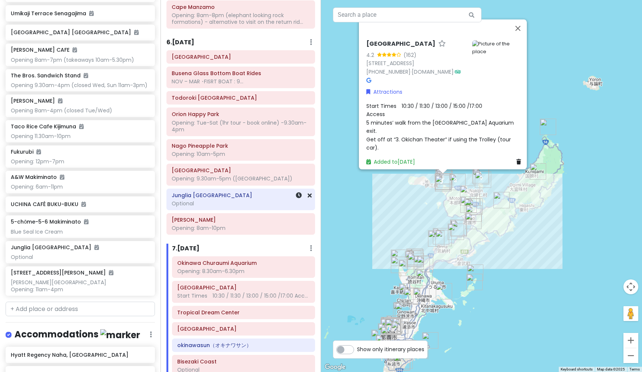
scroll to position [789, 0]
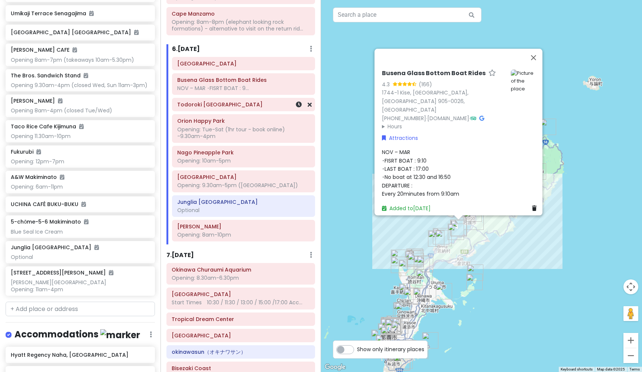
click at [243, 101] on h6 "Todoroki [GEOGRAPHIC_DATA]" at bounding box center [243, 104] width 133 height 7
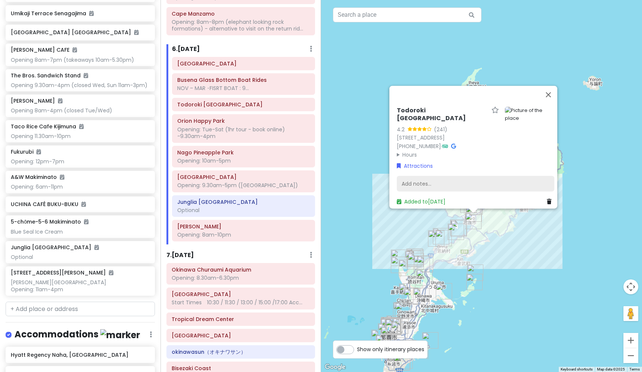
click at [420, 176] on div "Add notes..." at bounding box center [476, 184] width 158 height 16
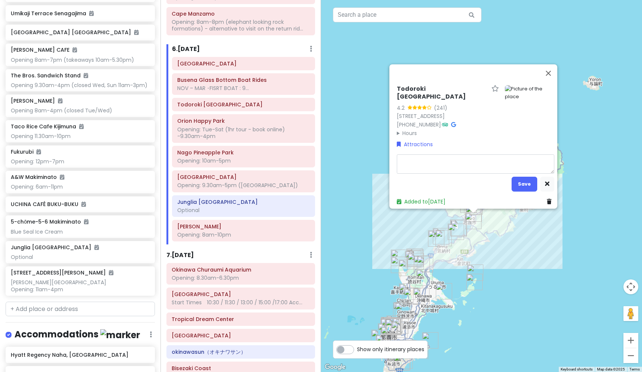
type textarea "x"
type textarea "O"
type textarea "x"
type textarea "Op"
type textarea "x"
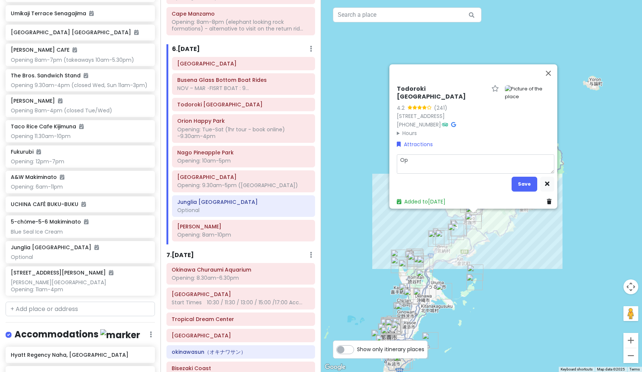
type textarea "Opt"
type textarea "x"
type textarea "Opti"
type textarea "x"
type textarea "Optio"
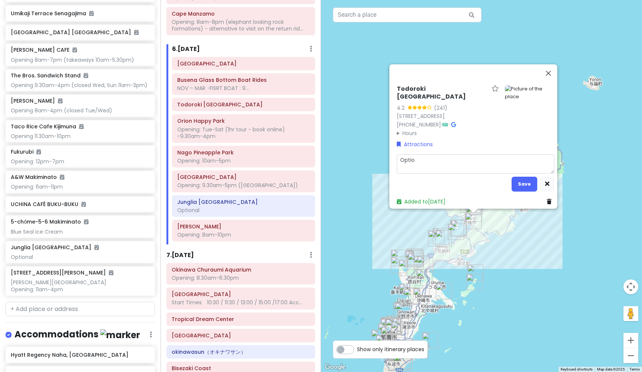
type textarea "x"
type textarea "Option"
type textarea "x"
type textarea "Optiona"
type textarea "x"
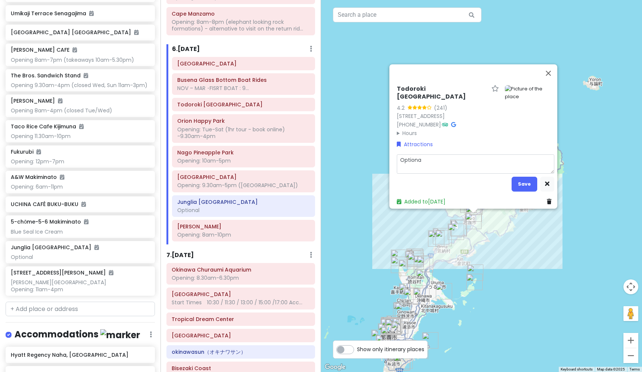
type textarea "Optional"
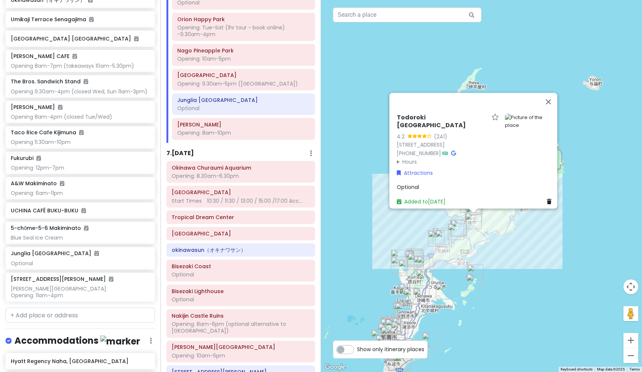
scroll to position [915, 0]
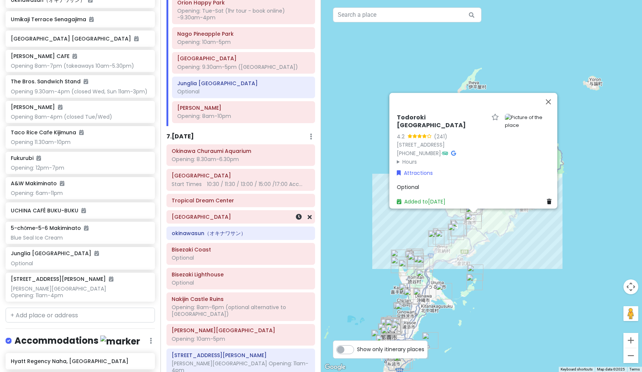
click at [203, 213] on h6 "[GEOGRAPHIC_DATA]" at bounding box center [241, 216] width 138 height 7
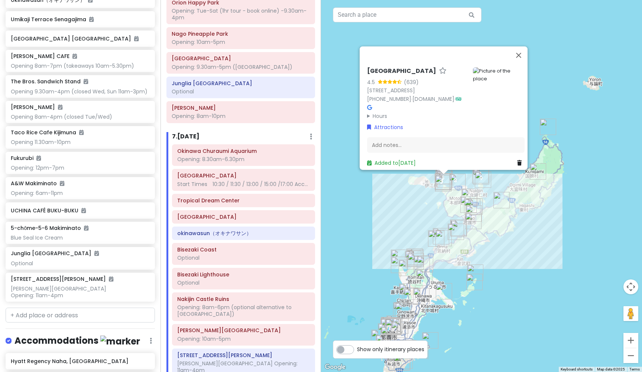
click at [401, 67] on h6 "[GEOGRAPHIC_DATA]" at bounding box center [401, 71] width 69 height 8
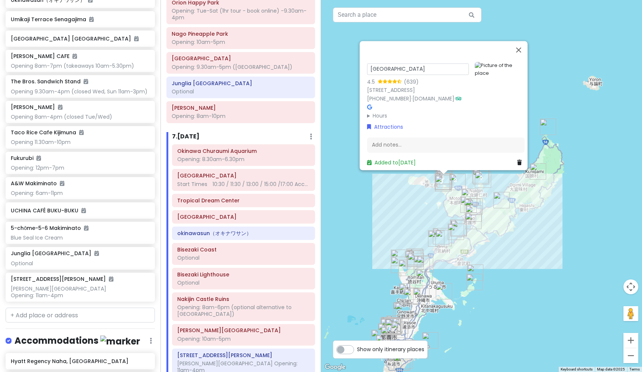
drag, startPoint x: 470, startPoint y: 66, endPoint x: 363, endPoint y: 67, distance: 107.4
click at [364, 67] on div "[GEOGRAPHIC_DATA] 4.5 (639) [GEOGRAPHIC_DATA] 905-0206, [GEOGRAPHIC_DATA] [PHON…" at bounding box center [446, 114] width 164 height 111
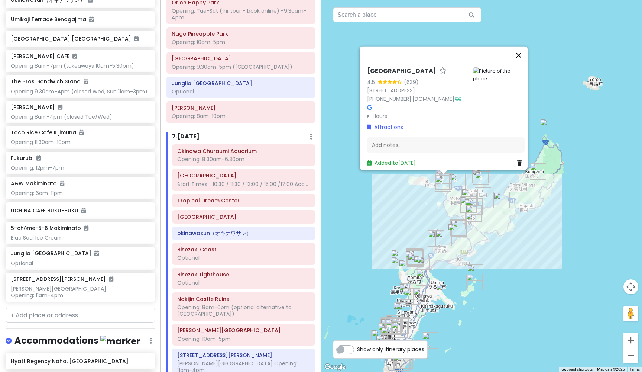
click at [523, 46] on button "Close" at bounding box center [519, 55] width 18 height 18
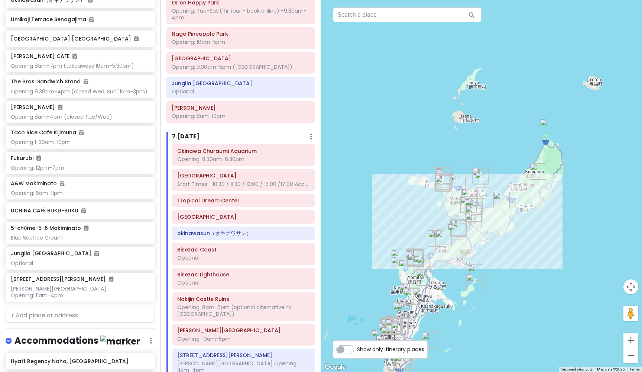
click at [545, 123] on img "Cape Hedo" at bounding box center [548, 127] width 16 height 16
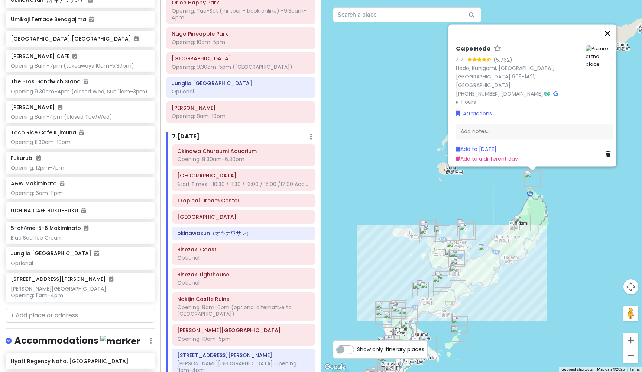
click at [611, 29] on button "Close" at bounding box center [608, 33] width 18 height 18
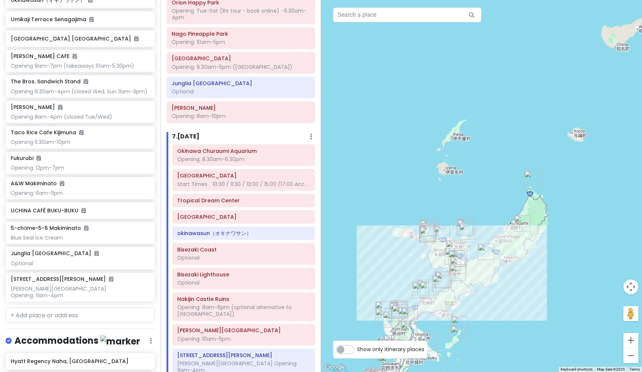
click at [519, 217] on img "Yanbaru National Park" at bounding box center [522, 223] width 16 height 16
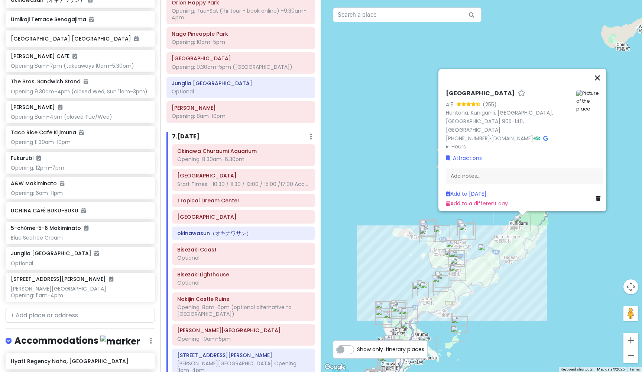
click at [599, 84] on button "Close" at bounding box center [598, 78] width 18 height 18
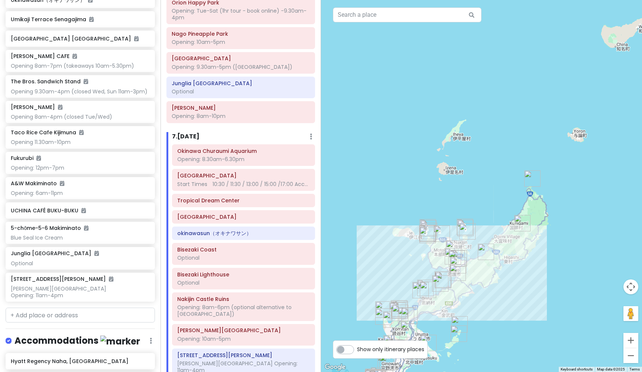
click at [483, 250] on img "Ta-taki Waterfall" at bounding box center [486, 251] width 16 height 16
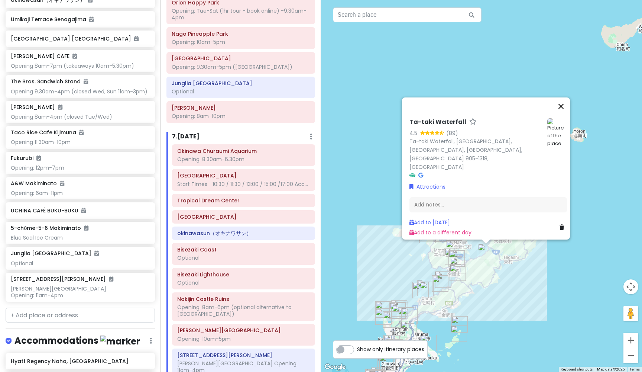
click at [564, 115] on button "Close" at bounding box center [561, 106] width 18 height 18
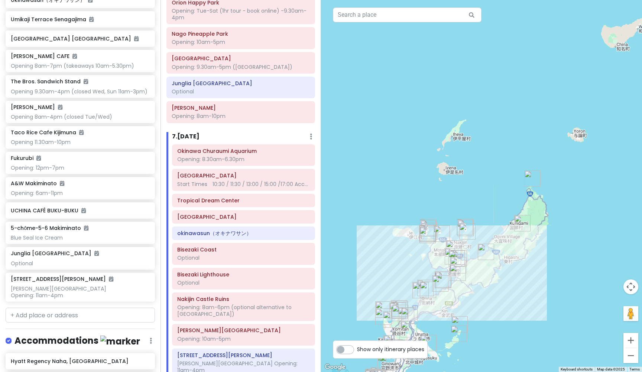
click at [478, 189] on div "To navigate, press the arrow keys." at bounding box center [481, 186] width 321 height 372
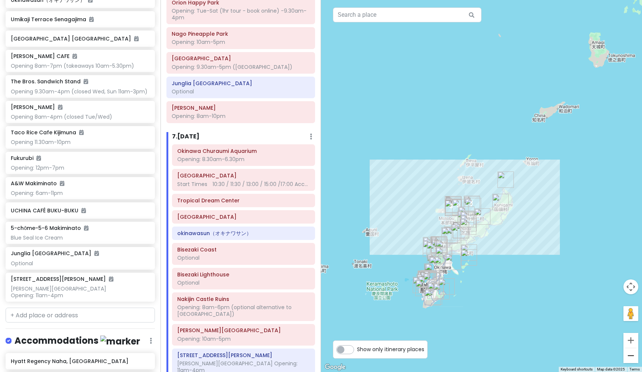
click at [636, 353] on button "Zoom out" at bounding box center [631, 355] width 15 height 15
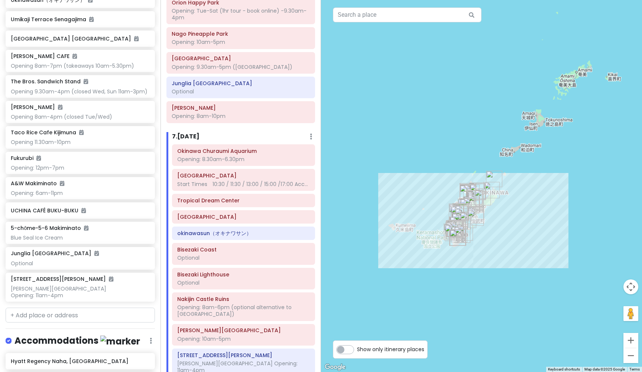
click at [636, 353] on button "Zoom out" at bounding box center [631, 355] width 15 height 15
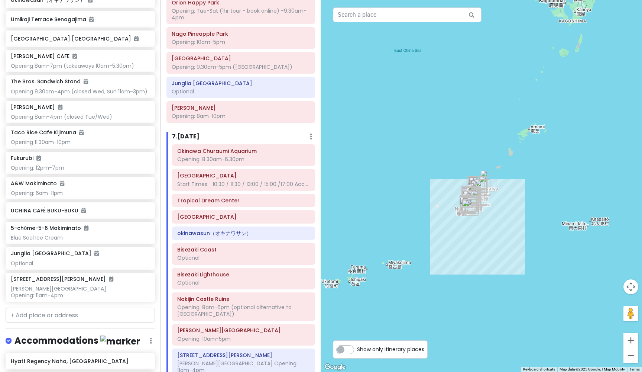
click at [636, 353] on button "Zoom out" at bounding box center [631, 355] width 15 height 15
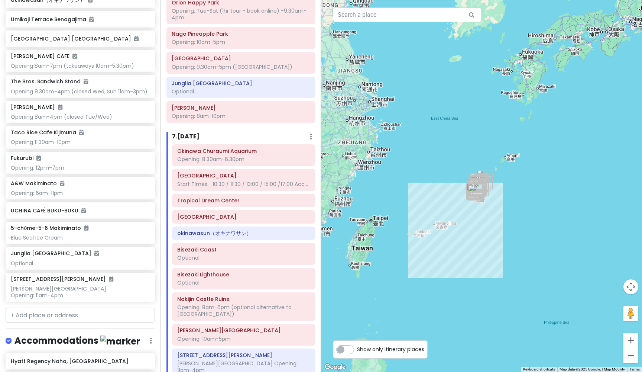
click at [636, 353] on button "Zoom out" at bounding box center [631, 355] width 15 height 15
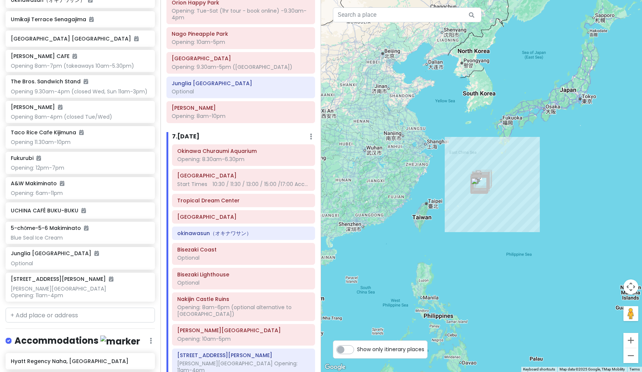
click at [636, 353] on button "Zoom out" at bounding box center [631, 355] width 15 height 15
